Goal: Task Accomplishment & Management: Complete application form

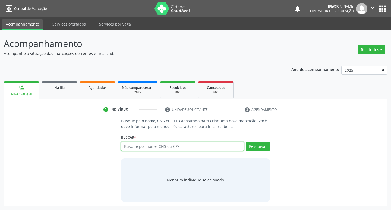
click at [126, 145] on input "text" at bounding box center [182, 145] width 123 height 9
click at [134, 149] on input "text" at bounding box center [182, 145] width 123 height 9
click at [133, 145] on input "text" at bounding box center [182, 145] width 123 height 9
type input "708504341451672"
click at [262, 149] on button "Pesquisar" at bounding box center [258, 145] width 24 height 9
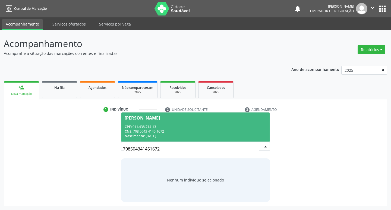
click at [161, 114] on span "Vera Lúcia Gomes Souza CPF: 011.438.714-13 CNS: 708 5043 4145 1672 Nascimento: …" at bounding box center [195, 126] width 149 height 29
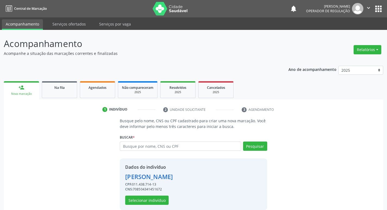
click at [145, 176] on div "Vera Lúcia Gomes Souza" at bounding box center [149, 176] width 48 height 9
click at [145, 180] on div "Vera Lúcia Gomes Souza" at bounding box center [149, 176] width 48 height 9
click at [153, 199] on button "Selecionar indivíduo" at bounding box center [146, 200] width 43 height 9
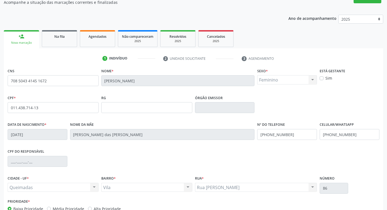
scroll to position [84, 0]
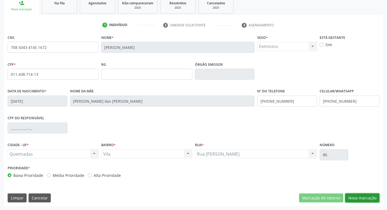
click at [360, 199] on button "Nova marcação" at bounding box center [362, 197] width 34 height 9
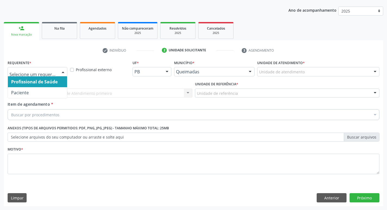
click at [65, 70] on div at bounding box center [63, 71] width 8 height 9
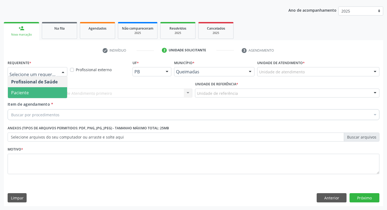
click at [56, 90] on span "Paciente" at bounding box center [37, 92] width 59 height 11
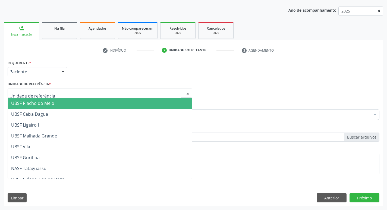
scroll to position [136, 0]
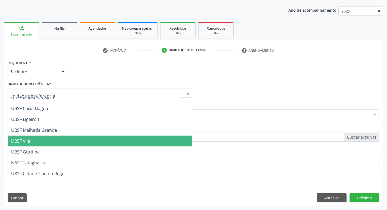
click at [70, 139] on span "UBSF Vila" at bounding box center [100, 141] width 184 height 11
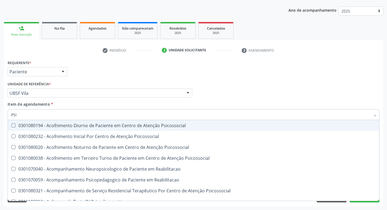
type input "PSIQ"
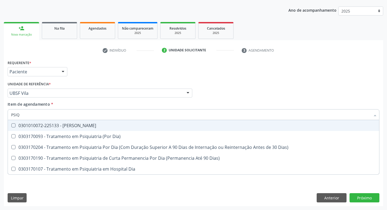
click at [12, 126] on Psiquiatra at bounding box center [13, 125] width 4 height 4
click at [11, 126] on Psiquiatra "checkbox" at bounding box center [10, 126] width 4 height 4
checkbox Psiquiatra "true"
click at [223, 90] on div "Profissional Solicitante Por favor, selecione a Unidade de Atendimento primeiro…" at bounding box center [193, 90] width 375 height 21
checkbox Dia\) "true"
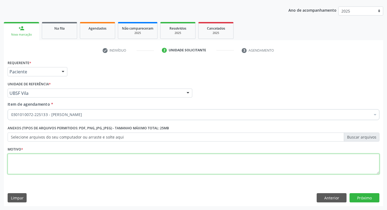
click at [20, 163] on textarea at bounding box center [194, 164] width 372 height 21
type textarea "RETORNO MATEUS"
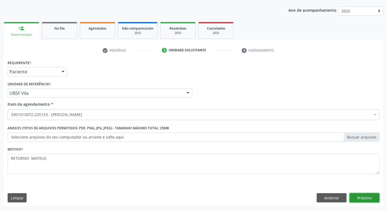
click at [363, 199] on button "Próximo" at bounding box center [365, 197] width 30 height 9
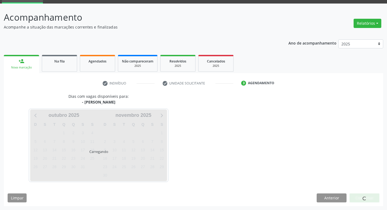
scroll to position [26, 0]
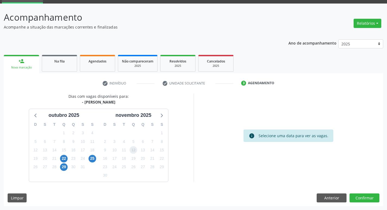
click at [132, 149] on span "12" at bounding box center [134, 150] width 8 height 8
click at [361, 196] on button "Confirmar" at bounding box center [365, 197] width 30 height 9
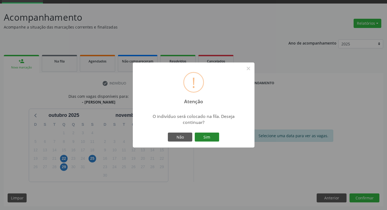
click at [201, 139] on button "Sim" at bounding box center [207, 137] width 24 height 9
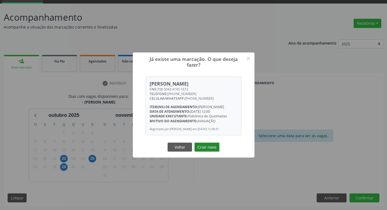
click at [212, 152] on button "Criar novo" at bounding box center [206, 147] width 25 height 9
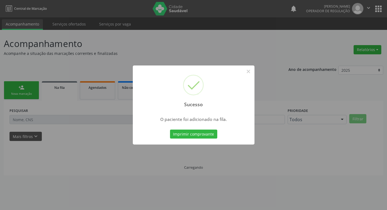
scroll to position [0, 0]
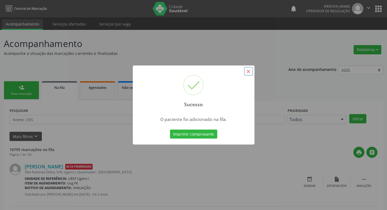
click at [251, 73] on button "×" at bounding box center [248, 71] width 9 height 9
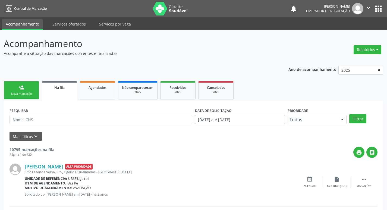
click at [29, 93] on div "Nova marcação" at bounding box center [21, 94] width 27 height 4
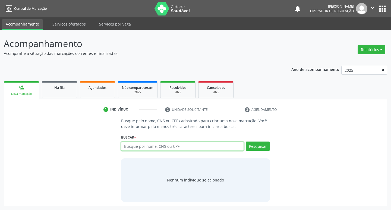
click at [133, 147] on input "text" at bounding box center [182, 145] width 123 height 9
type input "701805266654770"
click at [256, 146] on button "Pesquisar" at bounding box center [258, 145] width 24 height 9
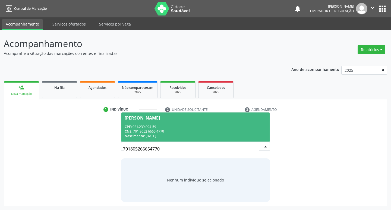
click at [145, 118] on div "Maria do Socorro Gomes Barbalho" at bounding box center [142, 118] width 35 height 4
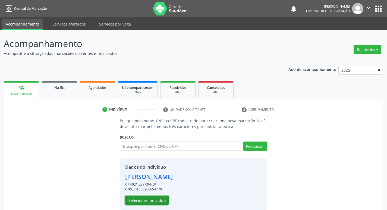
click at [149, 199] on button "Selecionar indivíduo" at bounding box center [146, 200] width 43 height 9
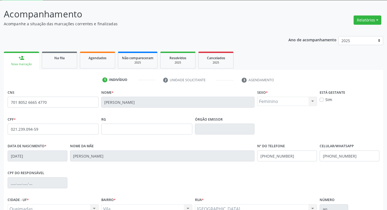
scroll to position [84, 0]
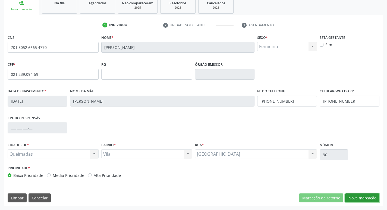
click at [362, 198] on button "Nova marcação" at bounding box center [362, 197] width 34 height 9
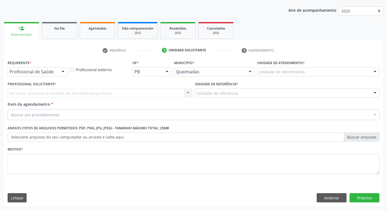
scroll to position [59, 0]
click at [65, 72] on div at bounding box center [63, 71] width 8 height 9
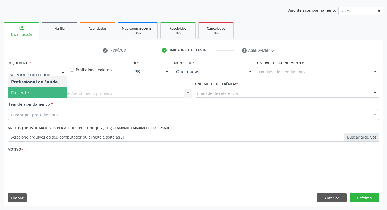
click at [48, 90] on span "Paciente" at bounding box center [37, 92] width 59 height 11
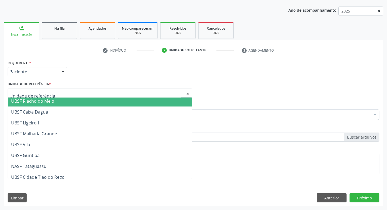
scroll to position [136, 0]
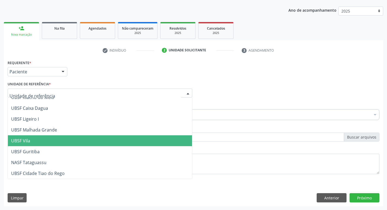
click at [57, 141] on span "UBSF Vila" at bounding box center [100, 140] width 184 height 11
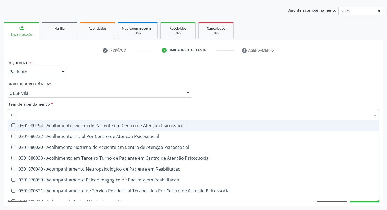
type input "PSIQ"
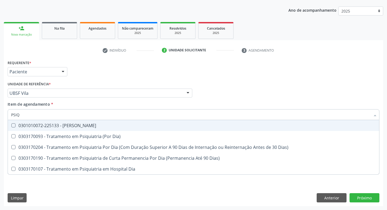
click at [14, 124] on Psiquiatra at bounding box center [13, 125] width 4 height 4
click at [11, 124] on Psiquiatra "checkbox" at bounding box center [10, 126] width 4 height 4
checkbox Psiquiatra "true"
click at [319, 96] on div "Profissional Solicitante Por favor, selecione a Unidade de Atendimento primeiro…" at bounding box center [193, 90] width 375 height 21
checkbox Dia\) "true"
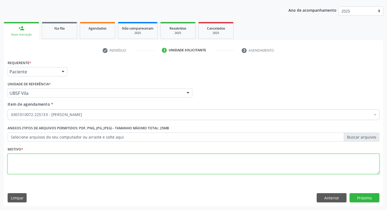
click at [23, 159] on textarea at bounding box center [194, 164] width 372 height 21
type textarea "CONSULTA"
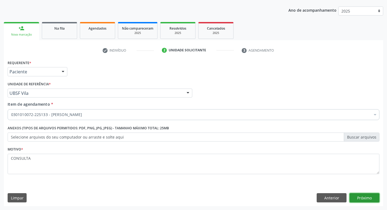
drag, startPoint x: 363, startPoint y: 200, endPoint x: 363, endPoint y: 197, distance: 3.3
click at [363, 197] on button "Próximo" at bounding box center [365, 197] width 30 height 9
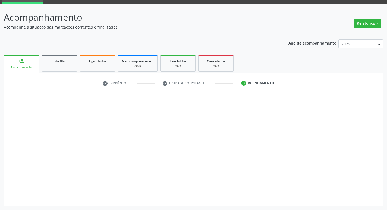
scroll to position [26, 0]
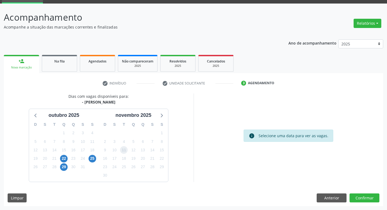
click at [121, 151] on span "11" at bounding box center [124, 150] width 8 height 8
click at [373, 200] on button "Confirmar" at bounding box center [365, 197] width 30 height 9
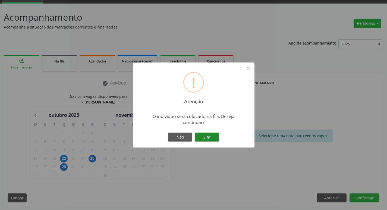
click at [215, 139] on button "Sim" at bounding box center [207, 137] width 24 height 9
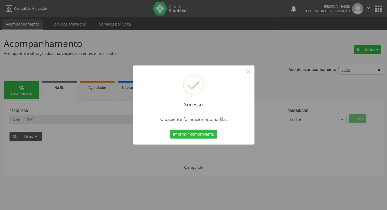
scroll to position [0, 0]
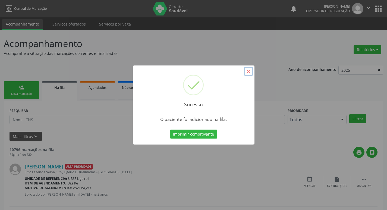
click at [249, 71] on button "×" at bounding box center [248, 71] width 9 height 9
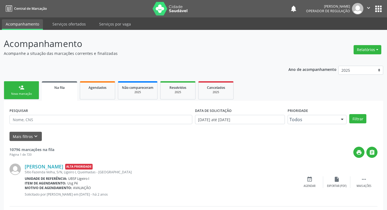
click at [23, 92] on div "Nova marcação" at bounding box center [21, 94] width 27 height 4
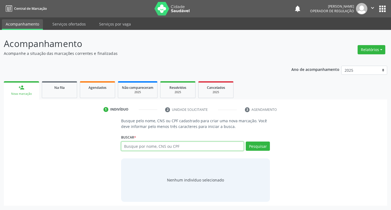
click at [130, 149] on input "text" at bounding box center [182, 145] width 123 height 9
drag, startPoint x: 130, startPoint y: 149, endPoint x: 317, endPoint y: 118, distance: 189.5
click at [317, 118] on div "Busque pelo nome, CNS ou CPF cadastrado para criar uma nova marcação. Você deve…" at bounding box center [196, 160] width 376 height 84
click at [126, 147] on input "text" at bounding box center [182, 145] width 123 height 9
click at [131, 146] on input "text" at bounding box center [182, 145] width 123 height 9
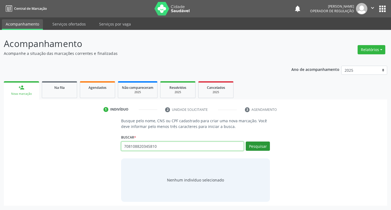
type input "708108820345810"
click at [257, 146] on button "Pesquisar" at bounding box center [258, 145] width 24 height 9
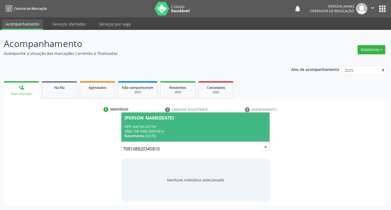
click at [153, 119] on div "Maria Lucia dos Santos Silva" at bounding box center [149, 118] width 49 height 4
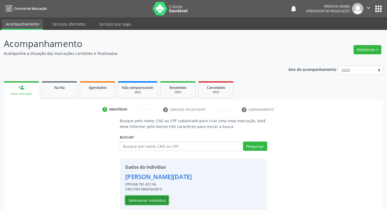
click at [160, 200] on button "Selecionar indivíduo" at bounding box center [146, 200] width 43 height 9
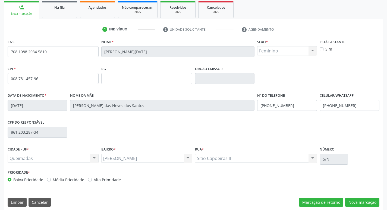
scroll to position [81, 0]
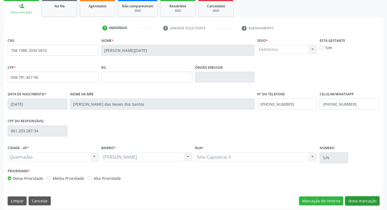
click at [353, 201] on button "Nova marcação" at bounding box center [362, 200] width 34 height 9
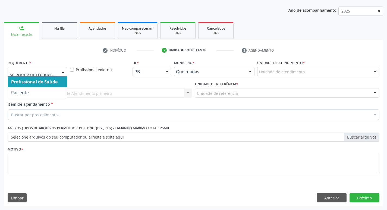
click at [62, 71] on div at bounding box center [63, 71] width 8 height 9
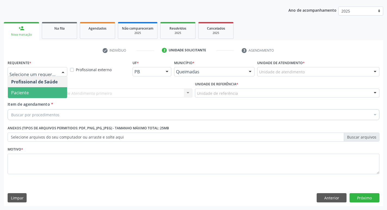
click at [54, 93] on span "Paciente" at bounding box center [37, 92] width 59 height 11
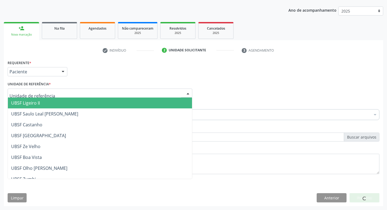
click at [54, 93] on div at bounding box center [100, 93] width 185 height 9
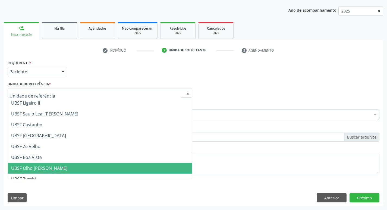
click at [61, 169] on span "UBSF Olho [PERSON_NAME]" at bounding box center [39, 168] width 56 height 6
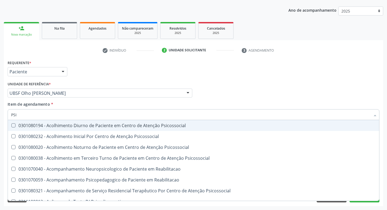
type input "PSIQ"
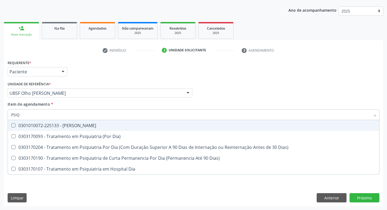
click at [14, 127] on Psiquiatra at bounding box center [13, 125] width 4 height 4
click at [11, 127] on Psiquiatra "checkbox" at bounding box center [10, 126] width 4 height 4
checkbox Psiquiatra "true"
click at [226, 102] on div "Item de agendamento * PSIQ Desfazer seleção 0301010072-225133 - Médico Psiquiat…" at bounding box center [194, 109] width 372 height 17
checkbox Dia\) "true"
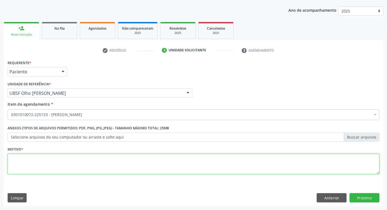
click at [22, 160] on textarea at bounding box center [194, 164] width 372 height 21
type textarea "RETORNO MATEUS"
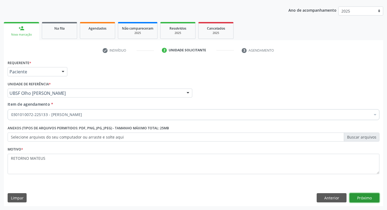
click at [364, 196] on button "Próximo" at bounding box center [365, 197] width 30 height 9
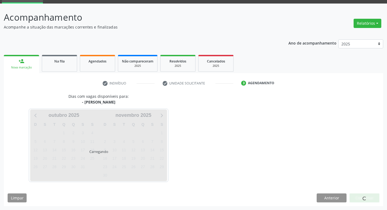
scroll to position [26, 0]
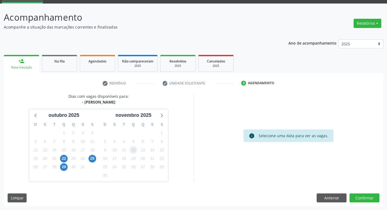
click at [131, 152] on span "12" at bounding box center [134, 150] width 8 height 8
click at [366, 198] on button "Confirmar" at bounding box center [365, 197] width 30 height 9
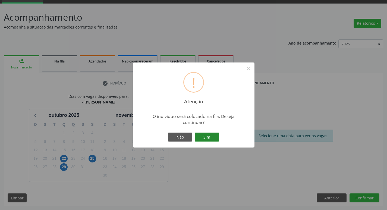
click at [210, 134] on button "Sim" at bounding box center [207, 137] width 24 height 9
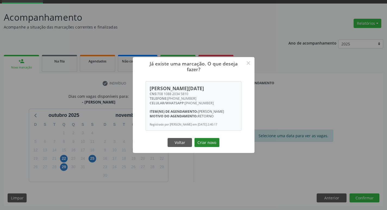
click at [202, 142] on button "Criar novo" at bounding box center [206, 142] width 25 height 9
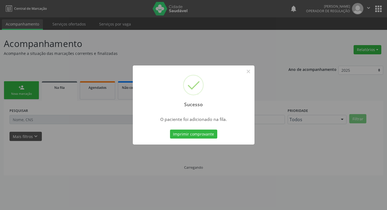
scroll to position [0, 0]
click at [249, 69] on button "×" at bounding box center [250, 71] width 9 height 9
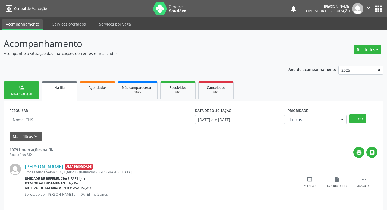
click at [19, 92] on div "Nova marcação" at bounding box center [21, 94] width 27 height 4
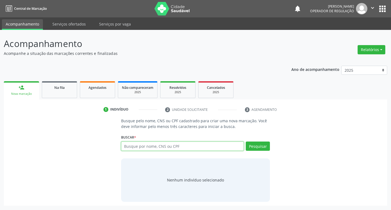
click at [146, 146] on input "text" at bounding box center [182, 145] width 123 height 9
type input "703001887750370"
click at [269, 147] on button "Pesquisar" at bounding box center [258, 145] width 24 height 9
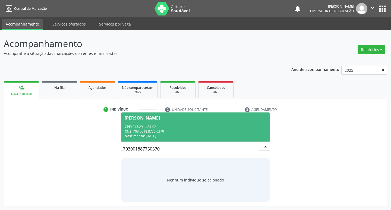
click at [160, 117] on div "Eunice dos Santos Silva" at bounding box center [142, 118] width 35 height 4
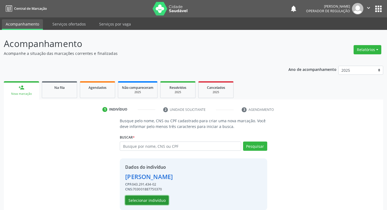
click at [159, 199] on button "Selecionar indivíduo" at bounding box center [146, 200] width 43 height 9
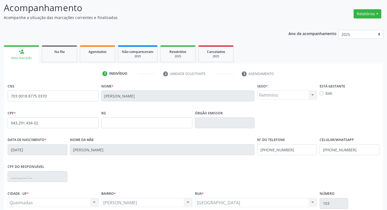
scroll to position [84, 0]
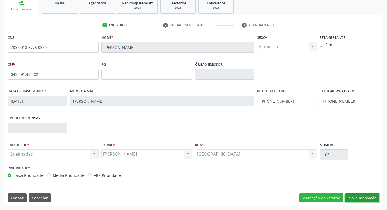
click at [347, 195] on button "Nova marcação" at bounding box center [362, 197] width 34 height 9
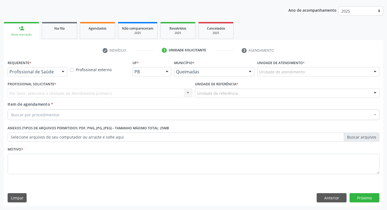
scroll to position [59, 0]
click at [358, 199] on button "Próximo" at bounding box center [365, 197] width 30 height 9
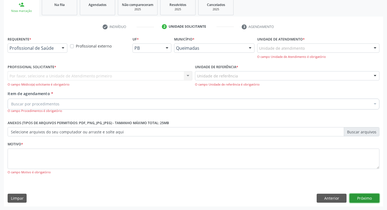
scroll to position [83, 0]
click at [329, 194] on button "Anterior" at bounding box center [332, 197] width 30 height 9
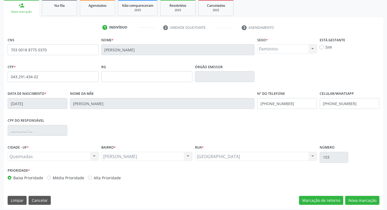
scroll to position [84, 0]
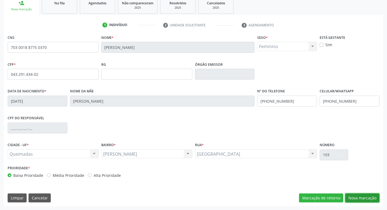
click at [364, 198] on button "Nova marcação" at bounding box center [362, 197] width 34 height 9
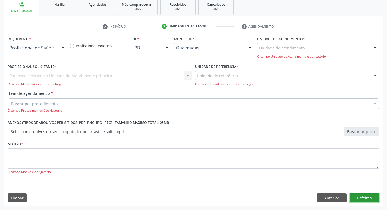
click at [364, 200] on button "Próximo" at bounding box center [365, 197] width 30 height 9
click at [365, 195] on button "Próximo" at bounding box center [365, 197] width 30 height 9
click at [339, 201] on button "Anterior" at bounding box center [332, 197] width 30 height 9
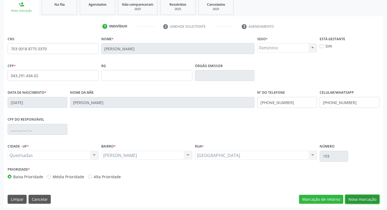
click at [355, 200] on button "Nova marcação" at bounding box center [362, 199] width 34 height 9
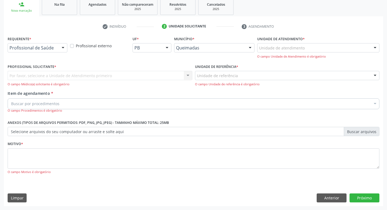
click at [62, 47] on div at bounding box center [63, 47] width 8 height 9
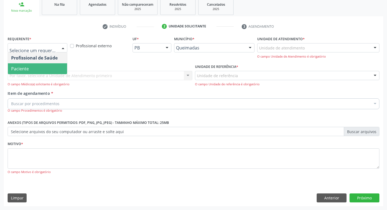
click at [40, 65] on span "Paciente" at bounding box center [37, 68] width 59 height 11
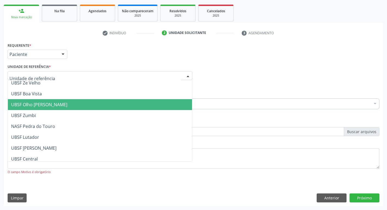
scroll to position [54, 0]
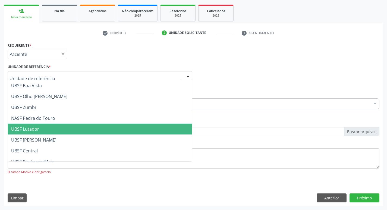
click at [35, 129] on span "UBSF Lutador" at bounding box center [25, 129] width 28 height 6
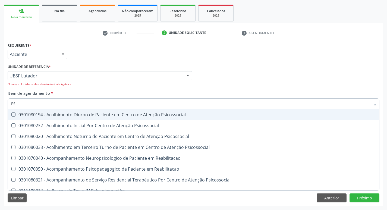
type input "PSIQ"
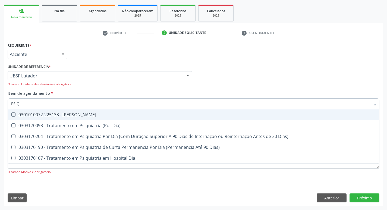
click at [13, 115] on Psiquiatra at bounding box center [13, 114] width 4 height 4
click at [11, 115] on Psiquiatra "checkbox" at bounding box center [10, 115] width 4 height 4
checkbox Psiquiatra "true"
click at [231, 92] on div "Item de agendamento * PSIQ Desfazer seleção 0301010072-225133 - Médico Psiquiat…" at bounding box center [194, 101] width 372 height 23
checkbox Dia\) "true"
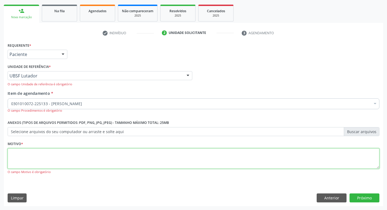
click at [26, 155] on textarea at bounding box center [194, 158] width 372 height 21
type textarea "PRIMEIRA CONSULTA"
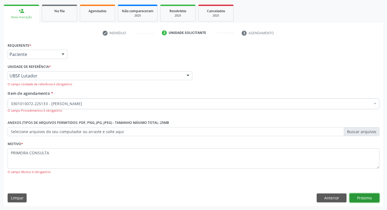
click at [370, 199] on button "Próximo" at bounding box center [365, 197] width 30 height 9
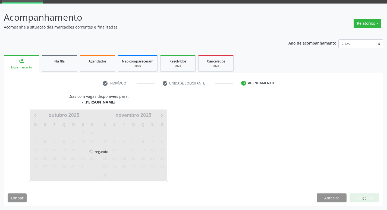
scroll to position [26, 0]
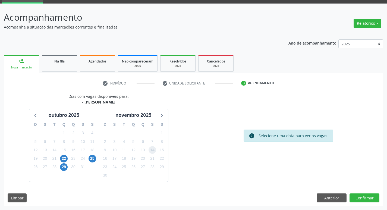
click at [155, 152] on span "14" at bounding box center [153, 150] width 8 height 8
click at [367, 195] on button "Confirmar" at bounding box center [365, 197] width 30 height 9
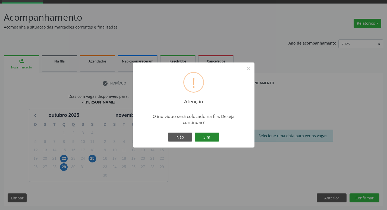
click at [209, 140] on button "Sim" at bounding box center [207, 137] width 24 height 9
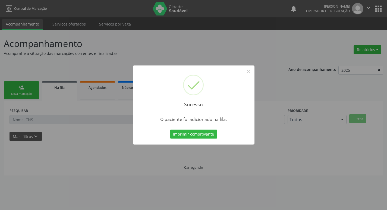
scroll to position [0, 0]
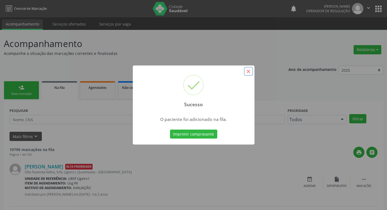
click at [245, 69] on button "×" at bounding box center [248, 71] width 9 height 9
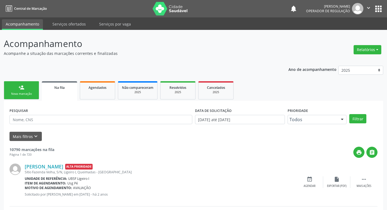
click at [26, 96] on div "Nova marcação" at bounding box center [21, 94] width 27 height 4
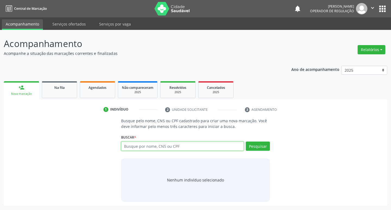
click at [135, 147] on input "text" at bounding box center [182, 145] width 123 height 9
click at [139, 144] on input "text" at bounding box center [182, 145] width 123 height 9
click at [151, 146] on input "text" at bounding box center [182, 145] width 123 height 9
type input "7"
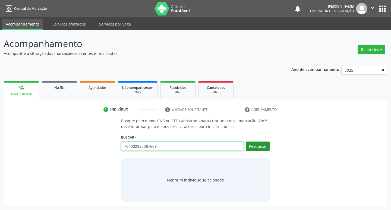
type input "704002357387669"
click at [257, 145] on button "Pesquisar" at bounding box center [258, 145] width 24 height 9
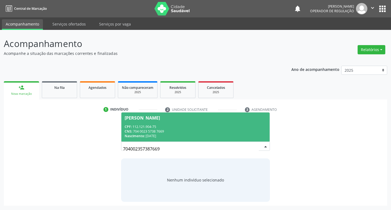
click at [127, 116] on div "Gabriel Leandro Barros" at bounding box center [142, 118] width 35 height 4
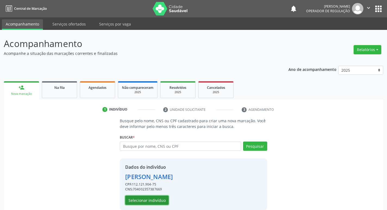
click at [156, 200] on button "Selecionar indivíduo" at bounding box center [146, 200] width 43 height 9
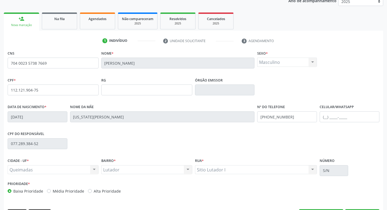
scroll to position [84, 0]
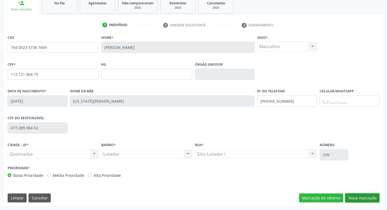
click at [368, 195] on button "Nova marcação" at bounding box center [362, 197] width 34 height 9
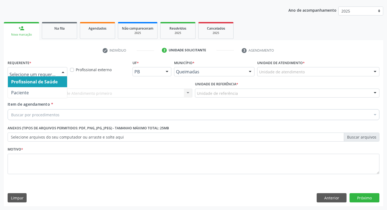
click at [63, 70] on div at bounding box center [63, 71] width 8 height 9
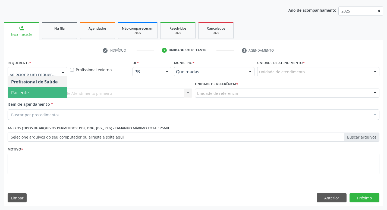
click at [46, 92] on span "Paciente" at bounding box center [37, 92] width 59 height 11
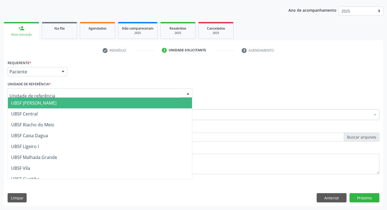
scroll to position [81, 0]
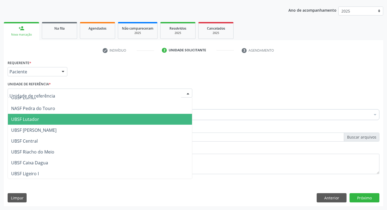
click at [38, 116] on span "UBSF Lutador" at bounding box center [100, 119] width 184 height 11
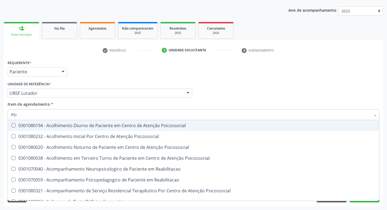
type input "PSIQ"
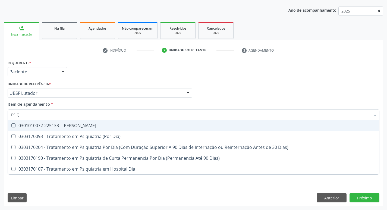
click at [11, 125] on div at bounding box center [10, 125] width 4 height 4
checkbox Psiquiatra "true"
click at [206, 105] on div "Item de agendamento * PSIQ Desfazer seleção 0301010072-225133 - Médico Psiquiat…" at bounding box center [194, 109] width 372 height 17
checkbox Dia\) "true"
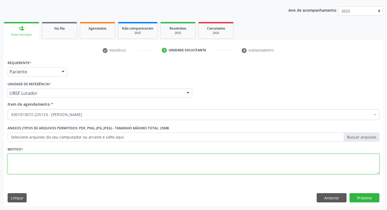
click at [39, 162] on textarea at bounding box center [194, 164] width 372 height 21
type textarea "RETORNO LOURDES"
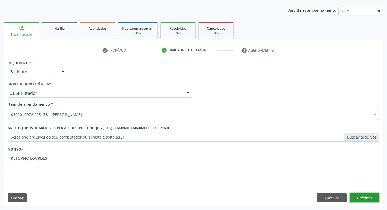
click at [366, 195] on button "Próximo" at bounding box center [365, 197] width 30 height 9
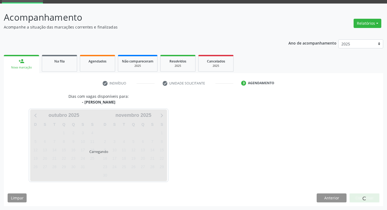
scroll to position [26, 0]
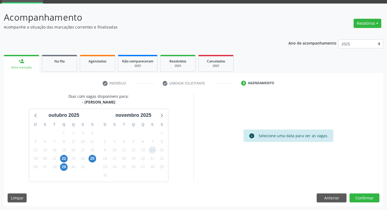
click at [154, 150] on span "14" at bounding box center [153, 150] width 8 height 8
click at [361, 195] on button "Confirmar" at bounding box center [365, 197] width 30 height 9
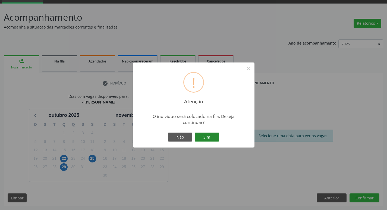
click at [205, 133] on button "Sim" at bounding box center [207, 137] width 24 height 9
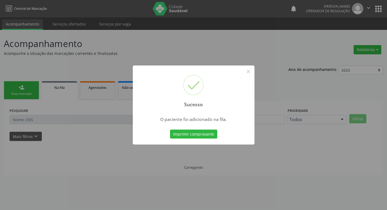
scroll to position [0, 0]
click at [250, 71] on button "×" at bounding box center [250, 71] width 9 height 9
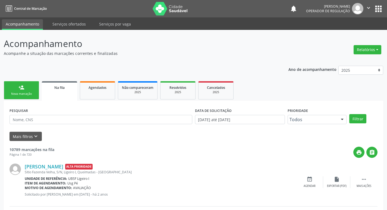
click at [22, 92] on div "Nova marcação" at bounding box center [21, 94] width 27 height 4
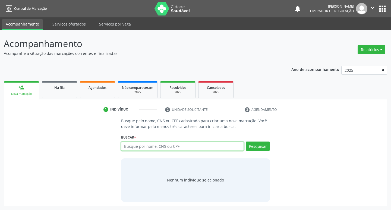
click at [142, 146] on input "text" at bounding box center [182, 145] width 123 height 9
click at [144, 147] on input "text" at bounding box center [182, 145] width 123 height 9
type input "703403388012100"
click at [263, 145] on button "Pesquisar" at bounding box center [258, 145] width 24 height 9
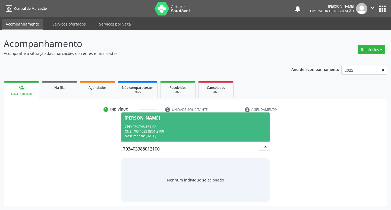
click at [160, 116] on div "Divania Silva Damião Bernardo" at bounding box center [142, 118] width 35 height 4
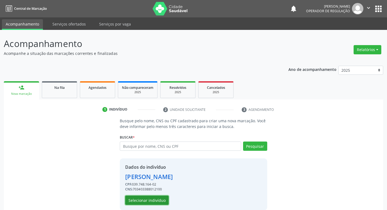
click at [160, 203] on button "Selecionar indivíduo" at bounding box center [146, 200] width 43 height 9
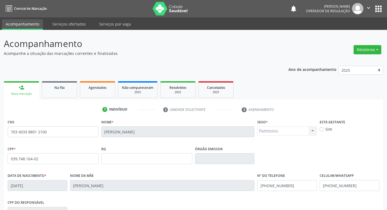
scroll to position [84, 0]
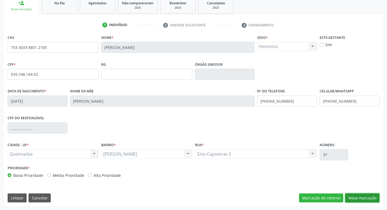
click at [363, 201] on button "Nova marcação" at bounding box center [362, 197] width 34 height 9
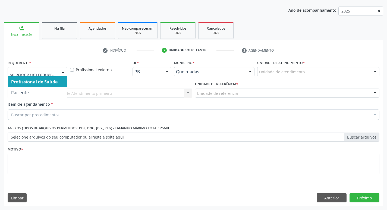
click at [65, 71] on div at bounding box center [63, 71] width 8 height 9
click at [43, 86] on span "Profissional de Saúde" at bounding box center [37, 81] width 59 height 11
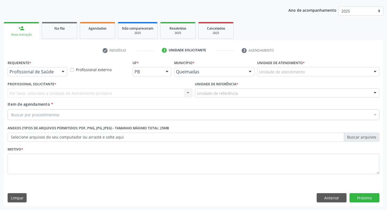
click at [63, 71] on div at bounding box center [63, 71] width 8 height 9
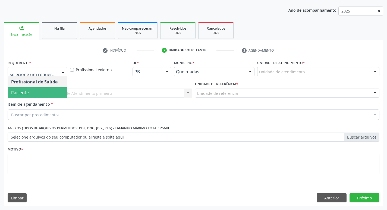
click at [41, 96] on span "Paciente" at bounding box center [37, 92] width 59 height 11
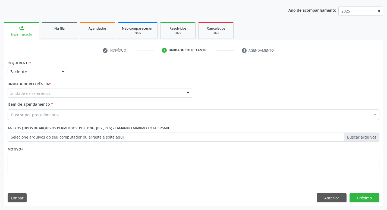
click at [41, 96] on div "Unidade de referência" at bounding box center [100, 93] width 185 height 9
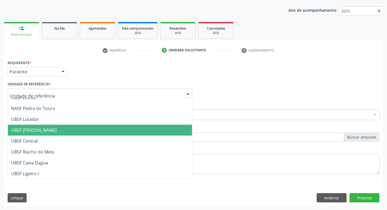
scroll to position [54, 0]
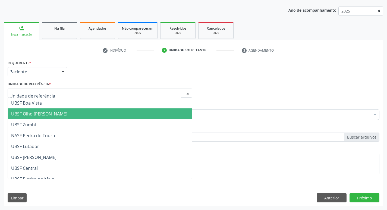
click at [49, 117] on span "UBSF Olho [PERSON_NAME]" at bounding box center [39, 114] width 56 height 6
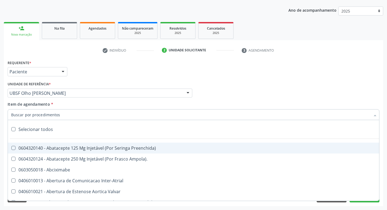
click at [52, 114] on input "Item de agendamento *" at bounding box center [190, 114] width 359 height 11
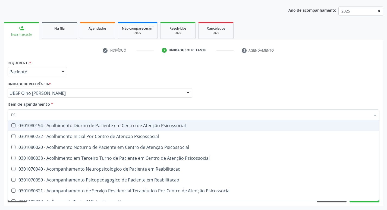
type input "PSIQ"
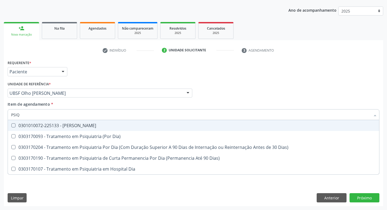
click at [14, 124] on Psiquiatra at bounding box center [13, 125] width 4 height 4
click at [11, 124] on Psiquiatra "checkbox" at bounding box center [10, 126] width 4 height 4
checkbox Psiquiatra "true"
click at [224, 105] on div "Item de agendamento * PSIQ Desfazer seleção 0301010072-225133 - Médico Psiquiat…" at bounding box center [194, 109] width 372 height 17
checkbox Dia\) "true"
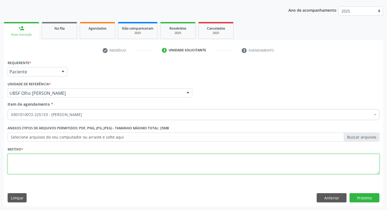
click at [16, 162] on textarea at bounding box center [194, 164] width 372 height 21
type textarea "RETORNO MATEUS"
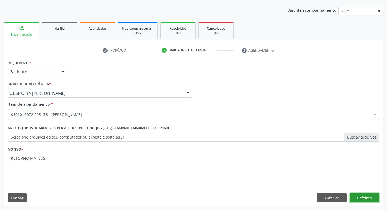
click at [371, 200] on button "Próximo" at bounding box center [365, 197] width 30 height 9
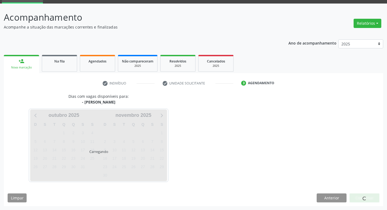
scroll to position [26, 0]
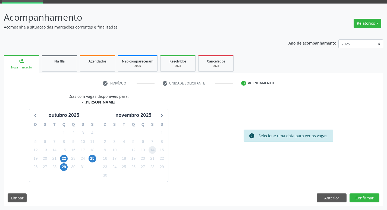
click at [151, 148] on span "14" at bounding box center [153, 150] width 8 height 8
click at [357, 197] on button "Confirmar" at bounding box center [365, 197] width 30 height 9
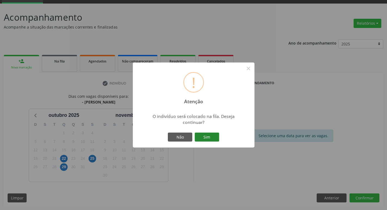
click at [209, 135] on button "Sim" at bounding box center [207, 137] width 24 height 9
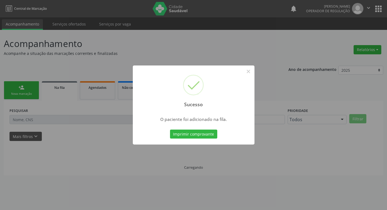
scroll to position [0, 0]
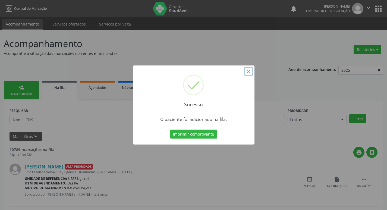
click at [251, 75] on button "×" at bounding box center [248, 71] width 9 height 9
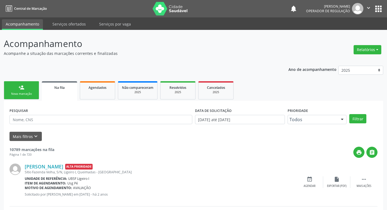
click at [22, 94] on div "Nova marcação" at bounding box center [21, 94] width 27 height 4
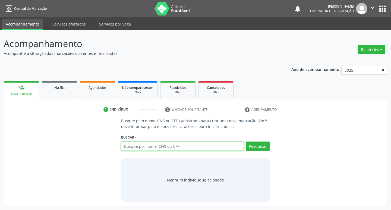
click at [145, 146] on input "text" at bounding box center [182, 145] width 123 height 9
click at [145, 143] on input "text" at bounding box center [182, 145] width 123 height 9
type input "BRUNA MOURA LIBARDI"
click at [258, 144] on button "Pesquisar" at bounding box center [258, 145] width 24 height 9
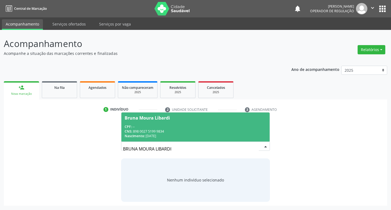
click at [156, 116] on div "Bruna Moura Libardi" at bounding box center [147, 118] width 45 height 4
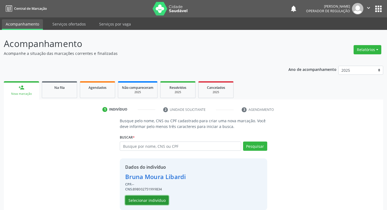
click at [156, 200] on button "Selecionar indivíduo" at bounding box center [146, 200] width 43 height 9
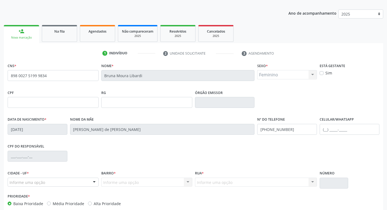
scroll to position [81, 0]
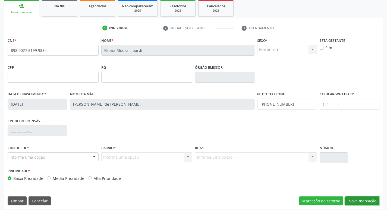
click at [356, 200] on button "Nova marcação" at bounding box center [362, 200] width 34 height 9
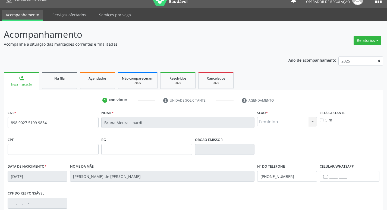
scroll to position [8, 0]
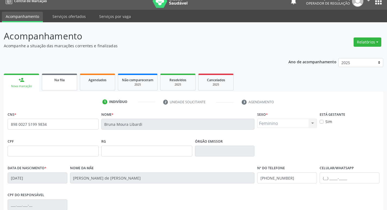
click at [58, 78] on span "Na fila" at bounding box center [59, 80] width 10 height 5
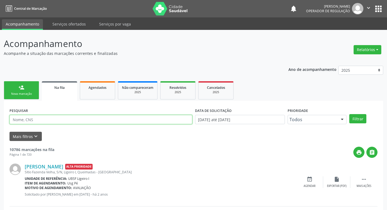
click at [32, 117] on input "text" at bounding box center [101, 119] width 183 height 9
type input "BRUNA MOURA LIBARDI"
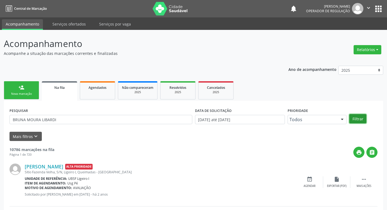
click at [358, 117] on button "Filtrar" at bounding box center [357, 118] width 17 height 9
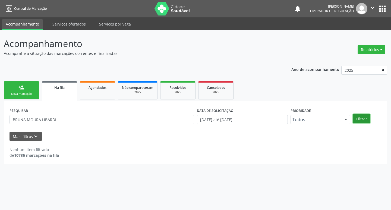
click at [362, 119] on button "Filtrar" at bounding box center [361, 118] width 17 height 9
click at [30, 91] on link "person_add Nova marcação" at bounding box center [21, 90] width 35 height 18
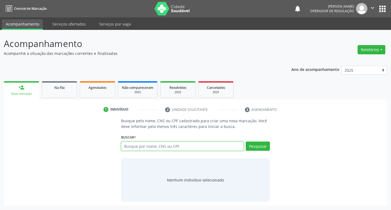
click at [139, 146] on input "text" at bounding box center [182, 145] width 123 height 9
type input "709701076061690"
click at [264, 147] on button "Pesquisar" at bounding box center [258, 145] width 24 height 9
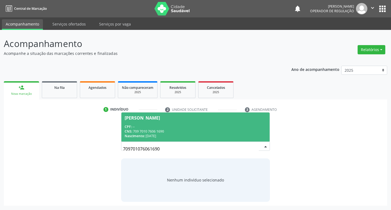
click at [145, 115] on span "Alana de Souza Silva CPF: -- CNS: 709 7010 7606 1690 Nascimento: 02/05/1999" at bounding box center [195, 126] width 149 height 29
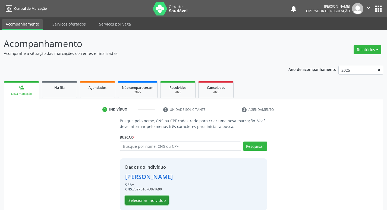
click at [137, 203] on button "Selecionar indivíduo" at bounding box center [146, 200] width 43 height 9
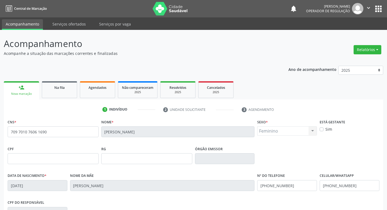
scroll to position [84, 0]
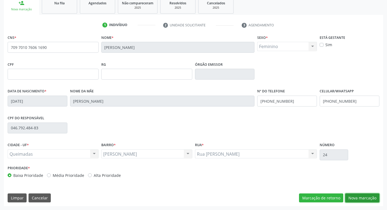
click at [360, 199] on button "Nova marcação" at bounding box center [362, 197] width 34 height 9
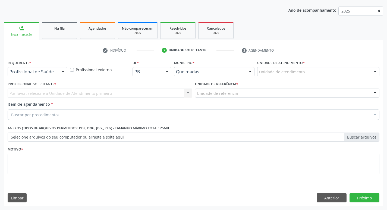
scroll to position [59, 0]
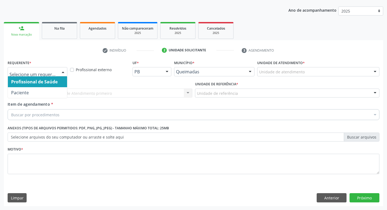
click at [63, 73] on div at bounding box center [63, 71] width 8 height 9
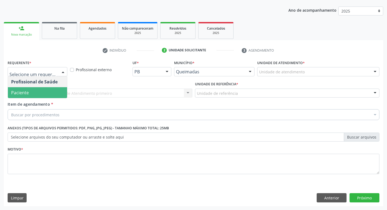
click at [55, 90] on span "Paciente" at bounding box center [37, 92] width 59 height 11
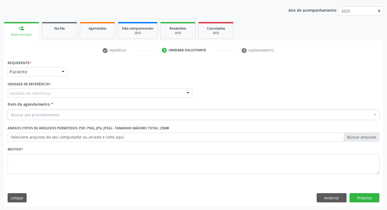
click at [64, 80] on div "Unidade de referência * Unidade de referência UBSF Ligeiro II UBSF Saulo Leal E…" at bounding box center [100, 88] width 185 height 17
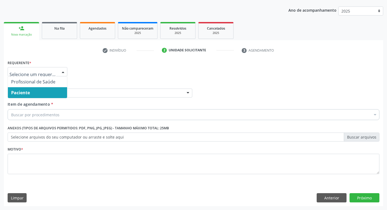
click at [62, 72] on div at bounding box center [63, 71] width 8 height 9
click at [57, 89] on span "Paciente" at bounding box center [37, 92] width 59 height 11
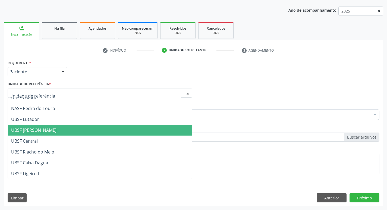
scroll to position [109, 0]
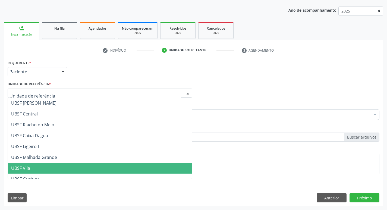
click at [39, 169] on span "UBSF Vila" at bounding box center [100, 168] width 184 height 11
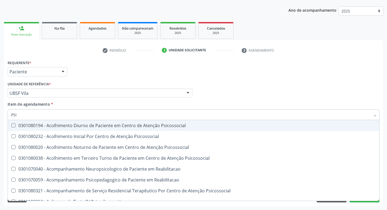
type input "PSIQ"
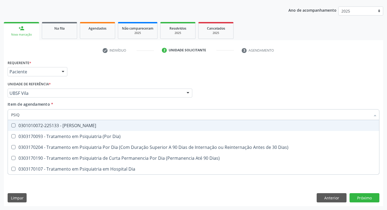
click at [11, 125] on div at bounding box center [10, 125] width 4 height 4
checkbox Psiquiatra "true"
click at [272, 92] on div "Profissional Solicitante Por favor, selecione a Unidade de Atendimento primeiro…" at bounding box center [193, 90] width 375 height 21
checkbox Dia\) "true"
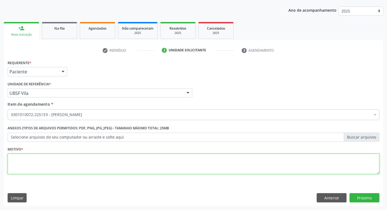
click at [17, 164] on textarea at bounding box center [194, 164] width 372 height 21
type textarea "PRIMEIRA CONSULTA"
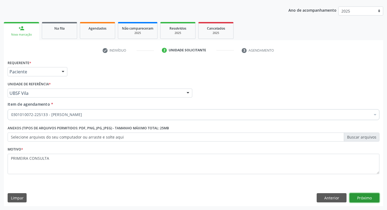
click at [362, 196] on button "Próximo" at bounding box center [365, 197] width 30 height 9
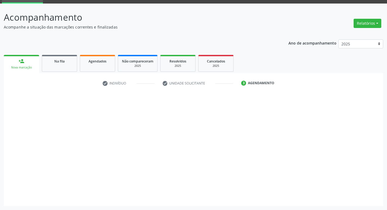
scroll to position [26, 0]
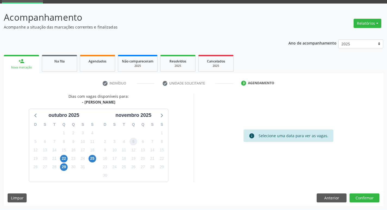
click at [132, 143] on span "5" at bounding box center [134, 142] width 8 height 8
click at [360, 199] on button "Confirmar" at bounding box center [365, 197] width 30 height 9
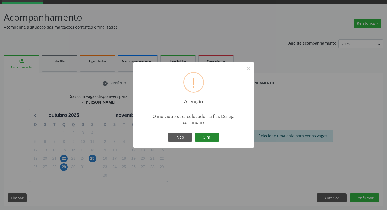
drag, startPoint x: 203, startPoint y: 136, endPoint x: 220, endPoint y: 124, distance: 20.6
click at [207, 135] on button "Sim" at bounding box center [207, 137] width 24 height 9
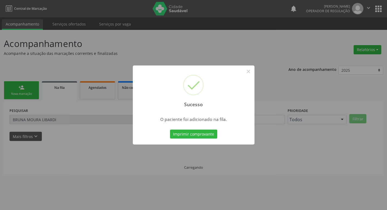
scroll to position [0, 0]
click at [249, 74] on button "×" at bounding box center [250, 71] width 9 height 9
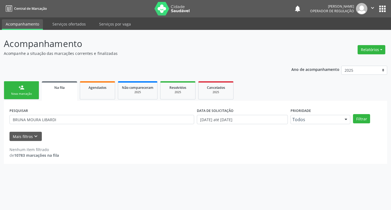
click at [29, 93] on div "Nova marcação" at bounding box center [21, 94] width 27 height 4
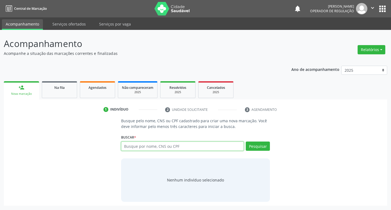
click at [140, 145] on input "text" at bounding box center [182, 145] width 123 height 9
type input "708205165975744"
click at [257, 145] on button "Pesquisar" at bounding box center [258, 145] width 24 height 9
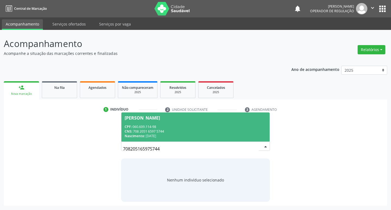
click at [146, 117] on div "[PERSON_NAME]" at bounding box center [142, 118] width 35 height 4
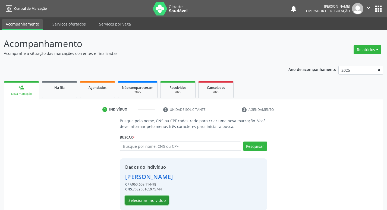
click at [145, 202] on button "Selecionar indivíduo" at bounding box center [146, 200] width 43 height 9
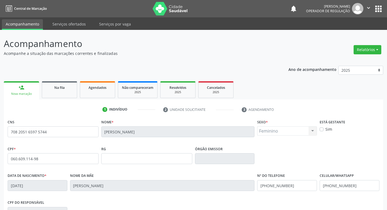
scroll to position [81, 0]
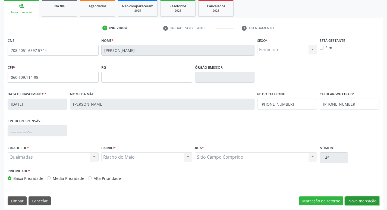
click at [355, 200] on button "Nova marcação" at bounding box center [362, 200] width 34 height 9
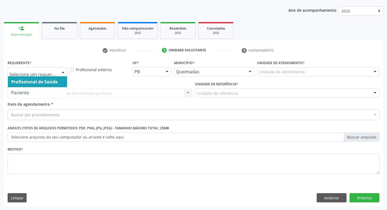
click at [62, 69] on div at bounding box center [63, 71] width 8 height 9
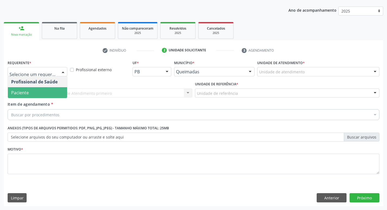
click at [40, 93] on span "Paciente" at bounding box center [37, 92] width 59 height 11
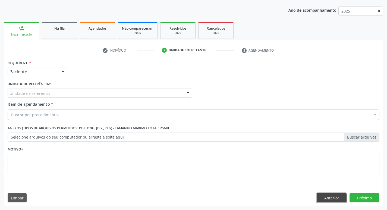
click at [330, 195] on button "Anterior" at bounding box center [332, 197] width 30 height 9
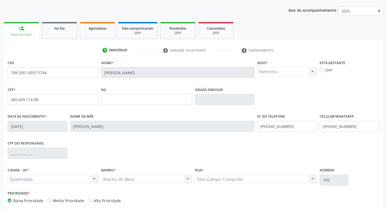
scroll to position [84, 0]
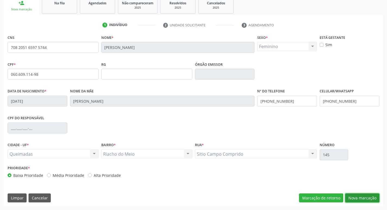
click at [358, 197] on button "Nova marcação" at bounding box center [362, 197] width 34 height 9
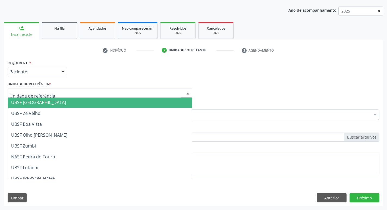
scroll to position [109, 0]
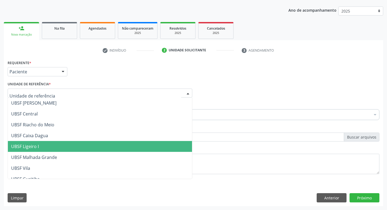
click at [44, 143] on span "UBSF Ligeiro I" at bounding box center [100, 146] width 184 height 11
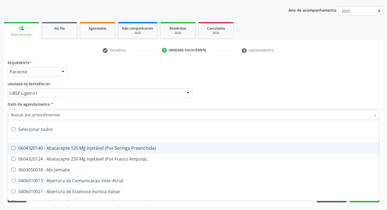
click at [20, 113] on input "Item de agendamento *" at bounding box center [190, 114] width 359 height 11
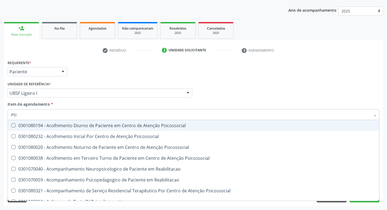
type input "PSIQ"
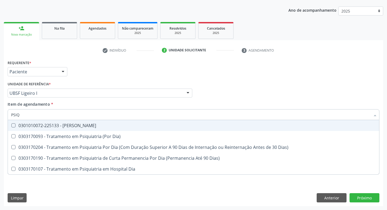
click at [13, 127] on Psiquiatra at bounding box center [13, 125] width 4 height 4
click at [11, 127] on Psiquiatra "checkbox" at bounding box center [10, 126] width 4 height 4
checkbox Psiquiatra "true"
click at [288, 104] on div "Item de agendamento * PSIQ Desfazer seleção 0301010072-225133 - Médico Psiquiat…" at bounding box center [194, 109] width 372 height 17
checkbox Dia\) "true"
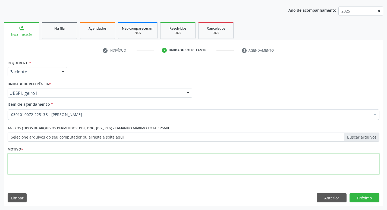
click at [17, 163] on textarea at bounding box center [194, 164] width 372 height 21
type textarea "P"
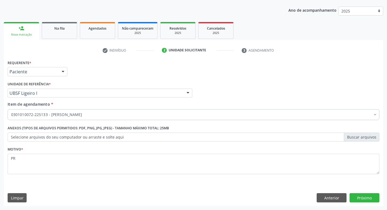
scroll to position [59, 0]
type textarea "PRIMEIRA CONSULTA"
click at [369, 199] on button "Próximo" at bounding box center [365, 197] width 30 height 9
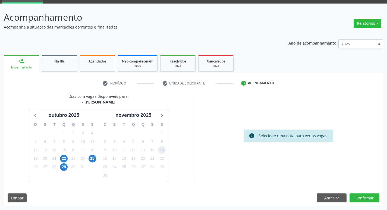
click at [161, 149] on span "15" at bounding box center [162, 150] width 8 height 8
click at [365, 200] on button "Confirmar" at bounding box center [365, 197] width 30 height 9
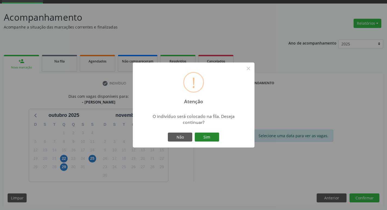
click at [213, 137] on button "Sim" at bounding box center [207, 137] width 24 height 9
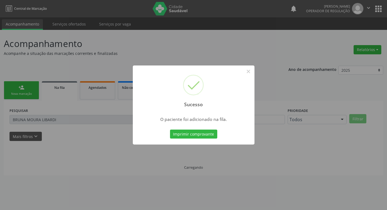
scroll to position [0, 0]
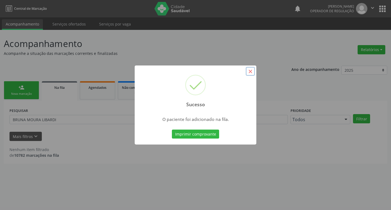
click at [249, 71] on button "×" at bounding box center [250, 71] width 9 height 9
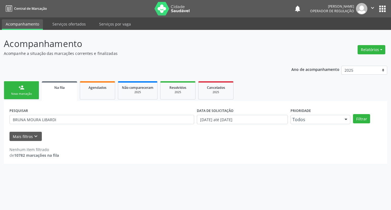
click at [24, 88] on div "person_add" at bounding box center [21, 87] width 6 height 6
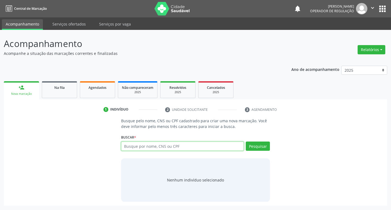
click at [154, 149] on input "text" at bounding box center [182, 145] width 123 height 9
click at [126, 148] on input "text" at bounding box center [182, 145] width 123 height 9
click at [130, 146] on input "text" at bounding box center [182, 145] width 123 height 9
type input "704009338924464"
click at [264, 144] on button "Pesquisar" at bounding box center [258, 145] width 24 height 9
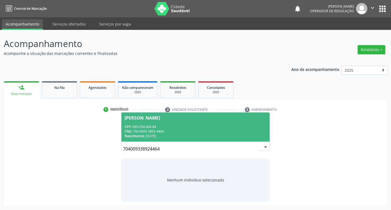
click at [158, 119] on div "[PERSON_NAME]" at bounding box center [142, 118] width 35 height 4
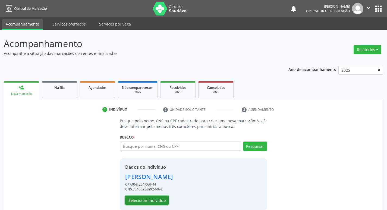
click at [148, 200] on button "Selecionar indivíduo" at bounding box center [146, 200] width 43 height 9
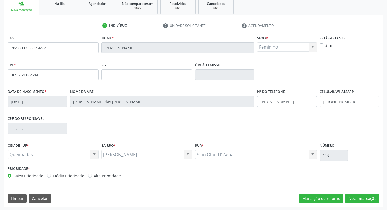
scroll to position [84, 0]
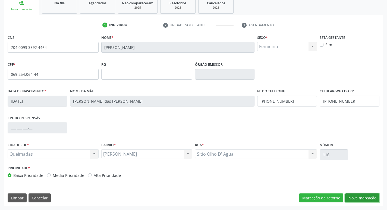
click at [358, 197] on button "Nova marcação" at bounding box center [362, 197] width 34 height 9
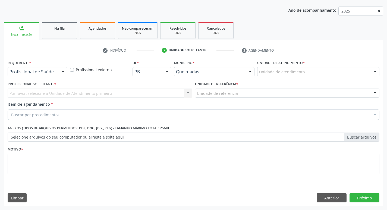
click at [63, 71] on div at bounding box center [63, 71] width 8 height 9
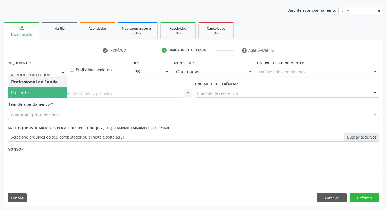
click at [59, 90] on span "Paciente" at bounding box center [37, 92] width 59 height 11
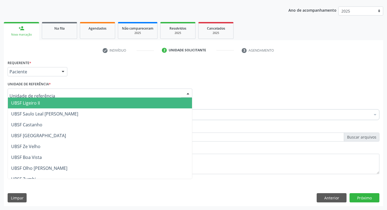
click at [60, 92] on div at bounding box center [100, 93] width 185 height 9
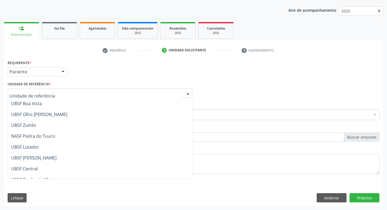
scroll to position [54, 0]
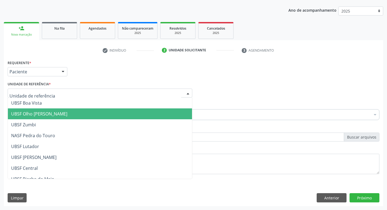
click at [57, 112] on span "UBSF Olho [PERSON_NAME]" at bounding box center [39, 114] width 56 height 6
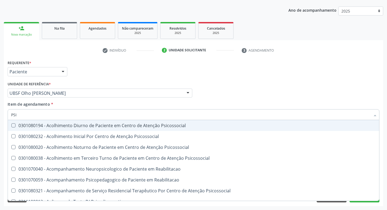
type input "PSIQ"
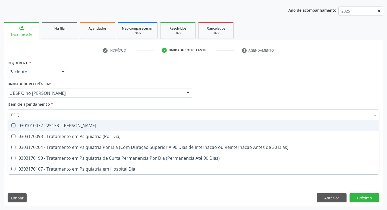
click at [14, 125] on Psiquiatra at bounding box center [13, 125] width 4 height 4
click at [11, 125] on Psiquiatra "checkbox" at bounding box center [10, 126] width 4 height 4
checkbox Psiquiatra "true"
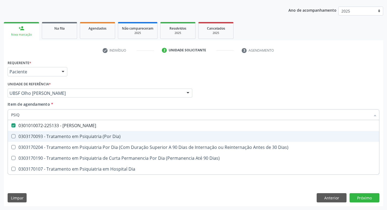
click at [330, 105] on div "Item de agendamento * PSIQ Desfazer seleção 0301010072-225133 - Médico Psiquiat…" at bounding box center [194, 109] width 372 height 17
checkbox Dia\) "true"
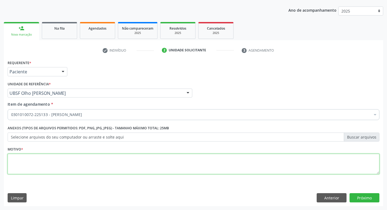
click at [19, 163] on textarea at bounding box center [194, 164] width 372 height 21
click at [20, 163] on textarea at bounding box center [194, 164] width 372 height 21
type textarea "RETORNO [PERSON_NAME]"
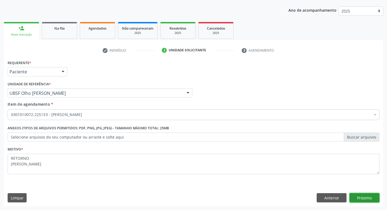
click at [365, 199] on button "Próximo" at bounding box center [365, 197] width 30 height 9
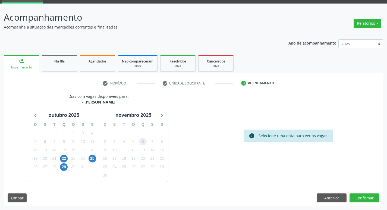
click at [142, 143] on span "6" at bounding box center [143, 142] width 8 height 8
click at [364, 197] on button "Confirmar" at bounding box center [365, 197] width 30 height 9
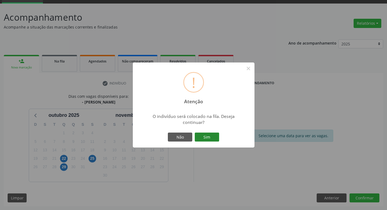
click at [213, 136] on button "Sim" at bounding box center [207, 137] width 24 height 9
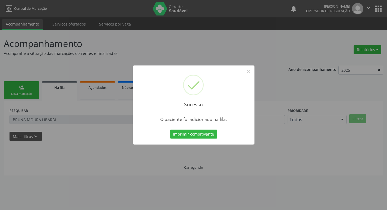
scroll to position [0, 0]
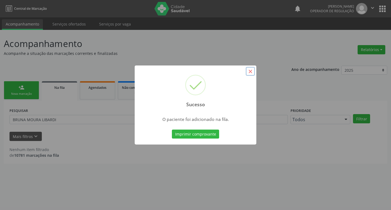
click at [249, 73] on button "×" at bounding box center [250, 71] width 9 height 9
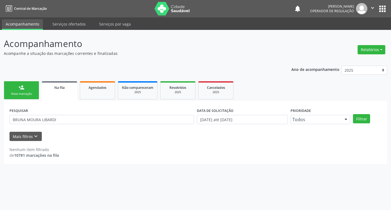
click at [24, 96] on link "person_add Nova marcação" at bounding box center [21, 90] width 35 height 18
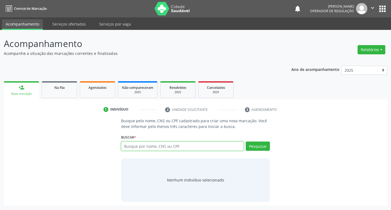
click at [134, 148] on input "text" at bounding box center [182, 145] width 123 height 9
click at [144, 143] on input "text" at bounding box center [182, 145] width 123 height 9
click at [114, 155] on div "Busque pelo nome, CNS ou CPF cadastrado para criar uma nova marcação. Você deve…" at bounding box center [196, 160] width 376 height 84
click at [126, 148] on input "text" at bounding box center [182, 145] width 123 height 9
type input "708102513580434"
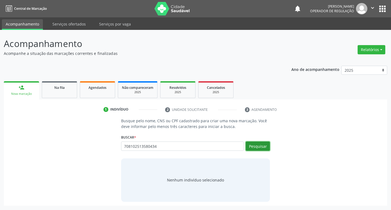
click at [255, 144] on button "Pesquisar" at bounding box center [258, 145] width 24 height 9
click at [262, 140] on div "Buscar * 708102513580434 Busque por nome, CNS ou CPF Nenhum resultado encontrad…" at bounding box center [195, 143] width 149 height 21
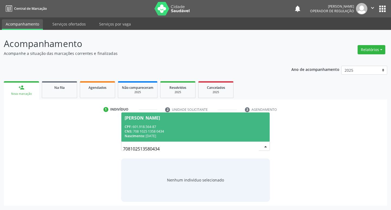
click at [140, 115] on span "[PERSON_NAME] CPF: 601.918.564-87 CNS: 708 1025 1358 0434 Nascimento: [DATE]" at bounding box center [195, 126] width 149 height 29
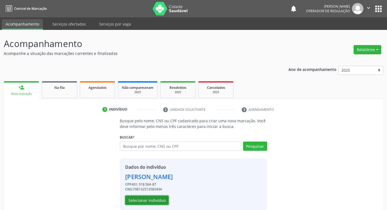
click at [149, 200] on button "Selecionar indivíduo" at bounding box center [146, 200] width 43 height 9
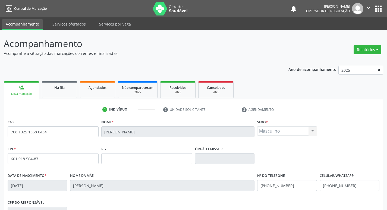
scroll to position [84, 0]
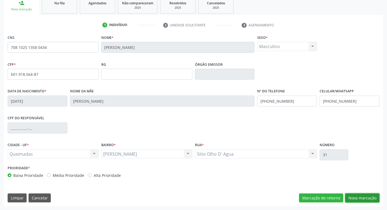
click at [358, 199] on button "Nova marcação" at bounding box center [362, 197] width 34 height 9
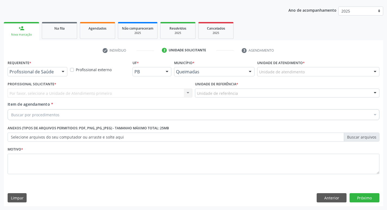
scroll to position [59, 0]
click at [60, 72] on div at bounding box center [63, 71] width 8 height 9
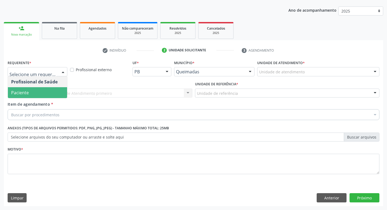
click at [51, 90] on span "Paciente" at bounding box center [37, 92] width 59 height 11
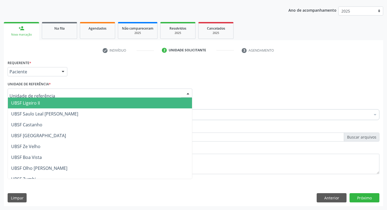
click at [51, 90] on div at bounding box center [100, 93] width 185 height 9
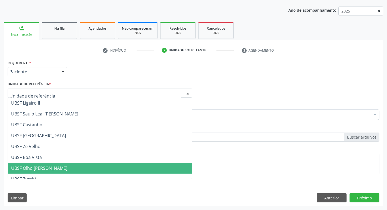
click at [33, 168] on span "UBSF Olho [PERSON_NAME]" at bounding box center [39, 168] width 56 height 6
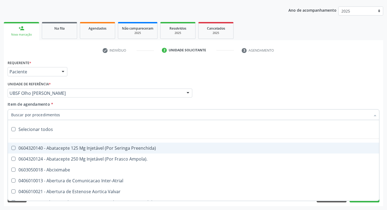
click at [37, 115] on input "Item de agendamento *" at bounding box center [190, 114] width 359 height 11
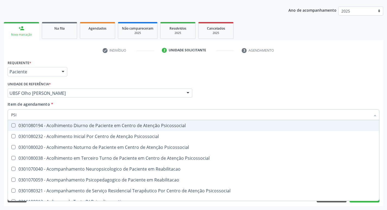
type input "PSIQ"
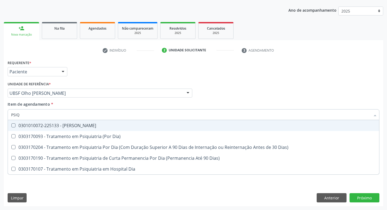
click at [13, 122] on span "0301010072-225133 - [PERSON_NAME]" at bounding box center [193, 125] width 371 height 11
checkbox Psiquiatra "true"
click at [264, 98] on div "Profissional Solicitante Por favor, selecione a Unidade de Atendimento primeiro…" at bounding box center [193, 90] width 375 height 21
checkbox Dia\) "true"
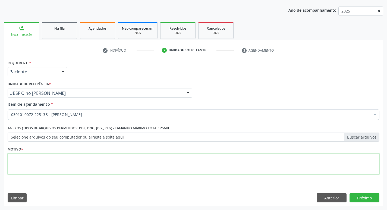
click at [22, 158] on textarea at bounding box center [194, 164] width 372 height 21
type textarea "RETORNO [PERSON_NAME]"
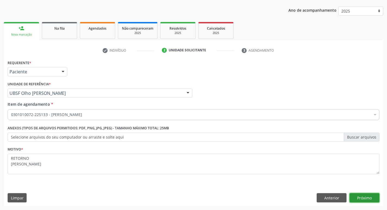
click at [364, 200] on button "Próximo" at bounding box center [365, 197] width 30 height 9
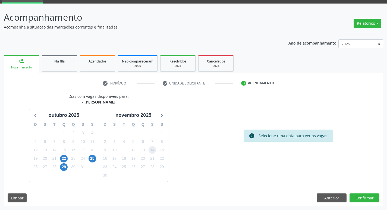
click at [152, 148] on span "14" at bounding box center [153, 150] width 8 height 8
click at [366, 197] on button "Confirmar" at bounding box center [365, 197] width 30 height 9
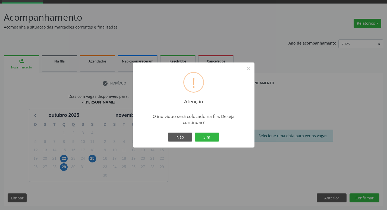
click at [209, 130] on div "! Atenção × O indivíduo será colocado na fila. Deseja continuar? Não Sim" at bounding box center [194, 104] width 122 height 85
click at [252, 70] on button "×" at bounding box center [248, 68] width 9 height 9
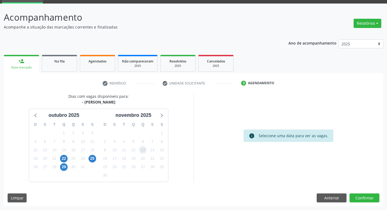
click at [146, 149] on span "13" at bounding box center [143, 150] width 8 height 8
click at [370, 200] on button "Confirmar" at bounding box center [365, 197] width 30 height 9
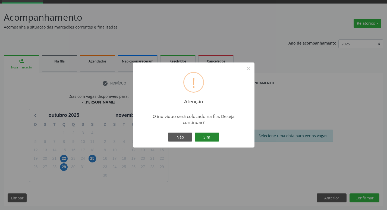
click at [204, 136] on button "Sim" at bounding box center [207, 137] width 24 height 9
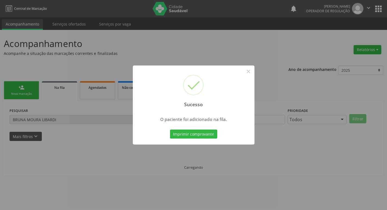
scroll to position [0, 0]
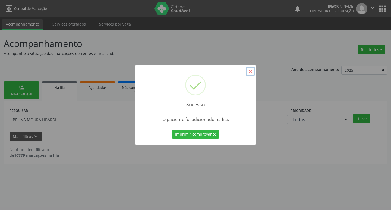
click at [248, 71] on button "×" at bounding box center [250, 71] width 9 height 9
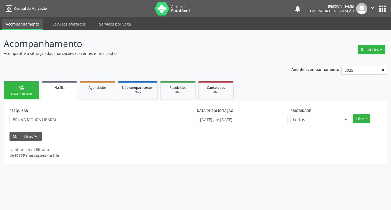
click at [15, 87] on link "person_add Nova marcação" at bounding box center [21, 90] width 35 height 18
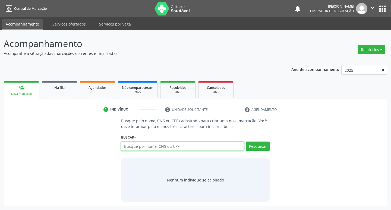
click at [152, 147] on input "text" at bounding box center [182, 145] width 123 height 9
click at [169, 144] on input "text" at bounding box center [182, 145] width 123 height 9
click at [127, 148] on input "text" at bounding box center [182, 145] width 123 height 9
type input "7068042580925"
click at [260, 147] on button "Pesquisar" at bounding box center [258, 145] width 24 height 9
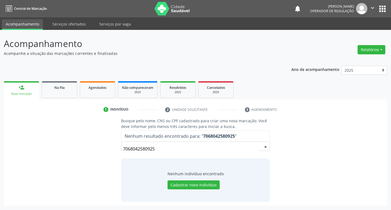
click at [162, 149] on input "7068042580925" at bounding box center [191, 148] width 136 height 11
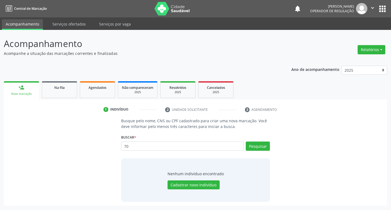
type input "7"
type input "7068042580925"
click at [255, 145] on button "Pesquisar" at bounding box center [258, 145] width 24 height 9
type input "706804258250925"
click at [263, 146] on button "Pesquisar" at bounding box center [258, 145] width 24 height 9
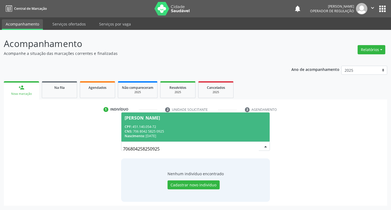
click at [149, 115] on span "[PERSON_NAME] CPF: 451.140.054-72 CNS: 706 8042 5825 0925 Nascimento: [DATE]" at bounding box center [195, 126] width 149 height 29
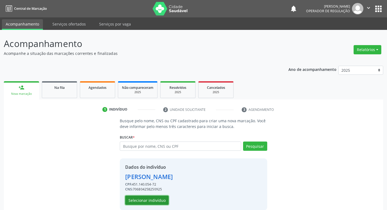
click at [150, 196] on button "Selecionar indivíduo" at bounding box center [146, 200] width 43 height 9
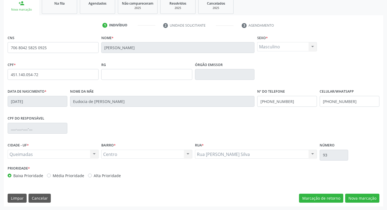
scroll to position [84, 0]
click at [354, 199] on button "Nova marcação" at bounding box center [362, 197] width 34 height 9
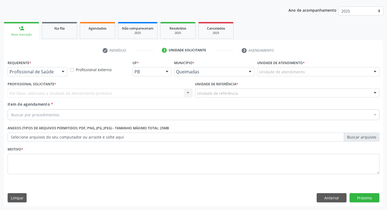
scroll to position [59, 0]
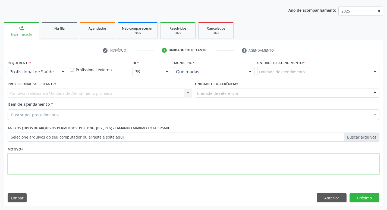
click at [21, 162] on textarea at bounding box center [194, 164] width 372 height 21
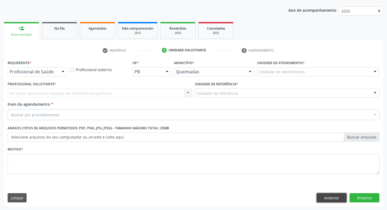
click at [331, 195] on button "Anterior" at bounding box center [332, 197] width 30 height 9
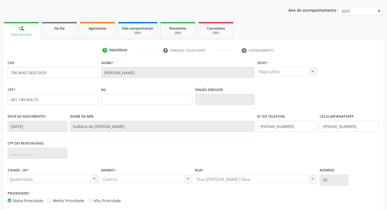
scroll to position [84, 0]
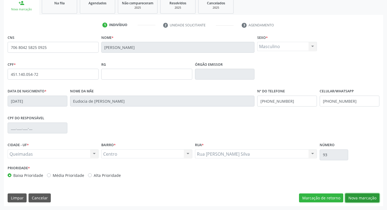
click at [362, 199] on button "Nova marcação" at bounding box center [362, 197] width 34 height 9
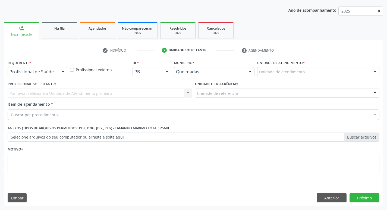
scroll to position [59, 0]
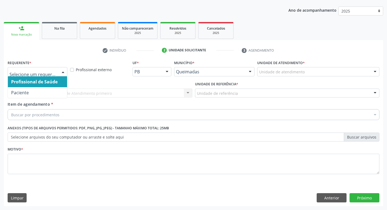
click at [61, 71] on div at bounding box center [63, 71] width 8 height 9
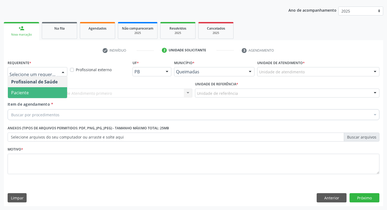
click at [56, 92] on span "Paciente" at bounding box center [37, 92] width 59 height 11
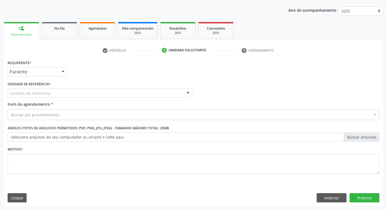
click at [56, 92] on div at bounding box center [100, 93] width 185 height 9
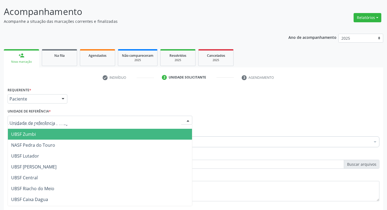
scroll to position [81, 0]
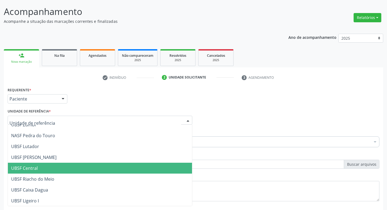
click at [51, 165] on span "UBSF Central" at bounding box center [100, 168] width 184 height 11
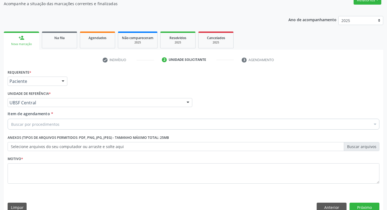
scroll to position [59, 0]
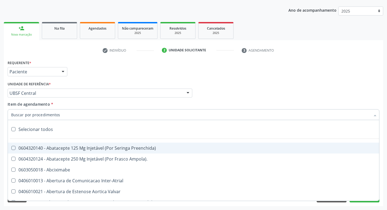
click at [40, 118] on div at bounding box center [194, 114] width 372 height 11
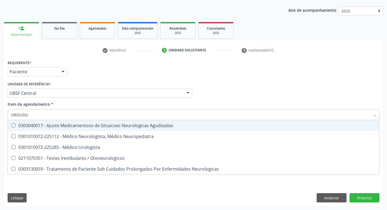
type input "UROLOG"
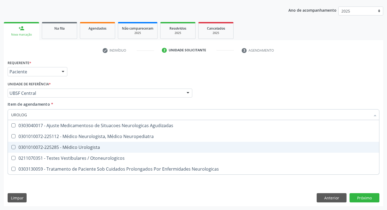
click at [14, 146] on Urologista at bounding box center [13, 147] width 4 height 4
click at [11, 146] on Urologista "checkbox" at bounding box center [10, 147] width 4 height 4
checkbox Urologista "true"
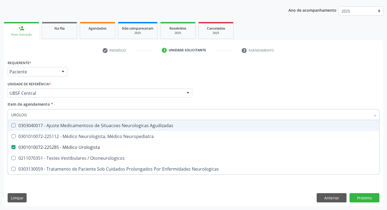
click at [224, 90] on div "Profissional Solicitante Por favor, selecione a Unidade de Atendimento primeiro…" at bounding box center [193, 90] width 375 height 21
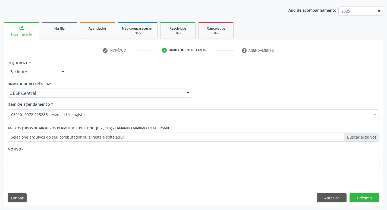
checkbox Urologista "true"
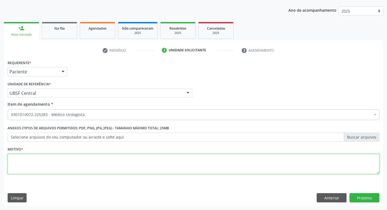
click at [28, 164] on textarea at bounding box center [194, 164] width 372 height 21
type textarea "RETORNO"
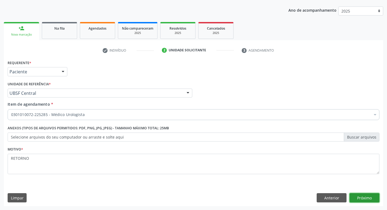
click at [360, 199] on button "Próximo" at bounding box center [365, 197] width 30 height 9
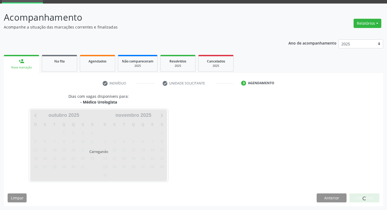
scroll to position [42, 0]
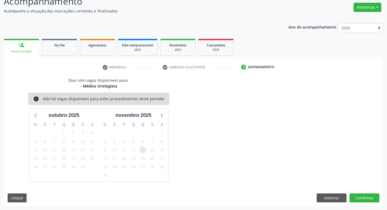
click at [142, 149] on span "13" at bounding box center [143, 150] width 8 height 8
click at [362, 194] on button "Confirmar" at bounding box center [365, 197] width 30 height 9
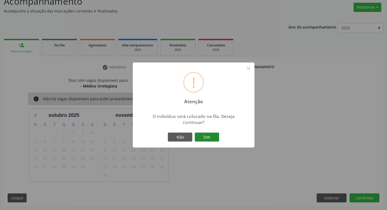
click at [207, 137] on button "Sim" at bounding box center [207, 137] width 24 height 9
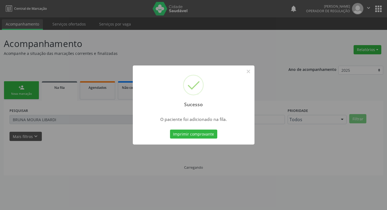
scroll to position [0, 0]
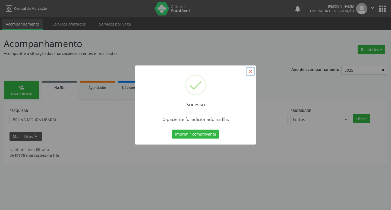
click at [248, 69] on button "×" at bounding box center [250, 71] width 9 height 9
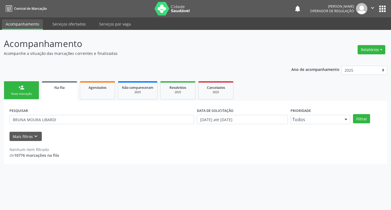
click at [28, 90] on link "person_add Nova marcação" at bounding box center [21, 90] width 35 height 18
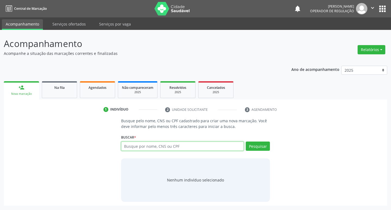
click at [152, 147] on input "text" at bounding box center [182, 145] width 123 height 9
click at [155, 148] on input "text" at bounding box center [182, 145] width 123 height 9
type input "704204280273087"
click at [257, 146] on button "Pesquisar" at bounding box center [258, 145] width 24 height 9
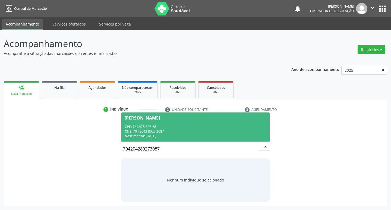
click at [137, 116] on div "[PERSON_NAME]" at bounding box center [142, 118] width 35 height 4
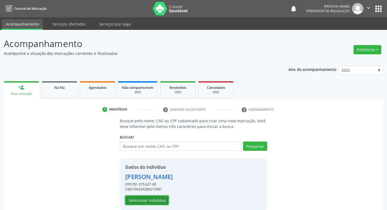
click at [161, 202] on button "Selecionar indivíduo" at bounding box center [146, 200] width 43 height 9
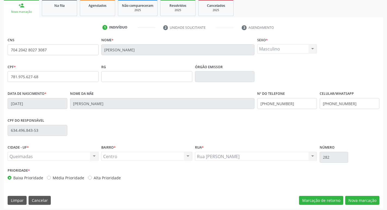
scroll to position [84, 0]
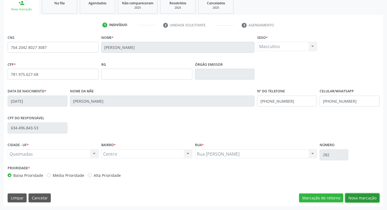
click at [359, 200] on button "Nova marcação" at bounding box center [362, 197] width 34 height 9
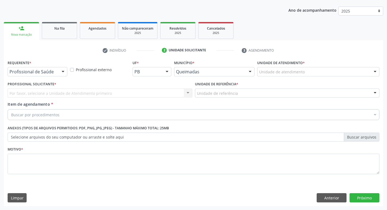
click at [61, 70] on div at bounding box center [63, 71] width 8 height 9
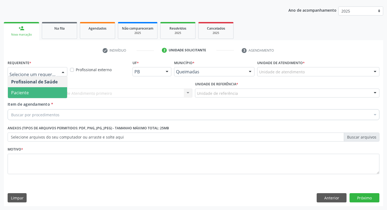
click at [32, 95] on span "Paciente" at bounding box center [37, 92] width 59 height 11
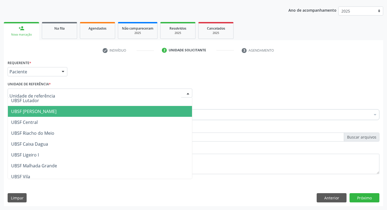
scroll to position [109, 0]
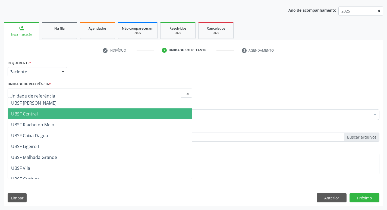
click at [43, 112] on span "UBSF Central" at bounding box center [100, 113] width 184 height 11
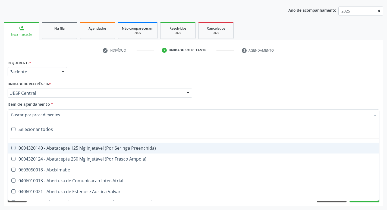
click at [24, 112] on input "Item de agendamento *" at bounding box center [190, 114] width 359 height 11
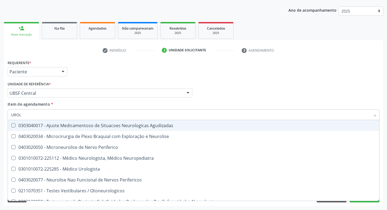
type input "UROLO"
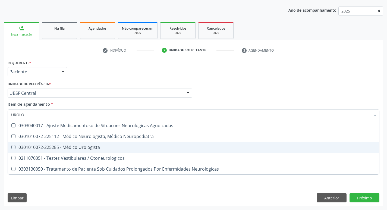
click at [12, 147] on Urologista at bounding box center [13, 147] width 4 height 4
click at [11, 147] on Urologista "checkbox" at bounding box center [10, 147] width 4 height 4
checkbox Urologista "true"
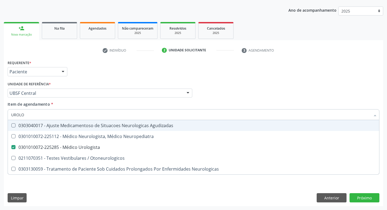
click at [263, 97] on div "Profissional Solicitante Por favor, selecione a Unidade de Atendimento primeiro…" at bounding box center [193, 90] width 375 height 21
checkbox Neuropediatra "true"
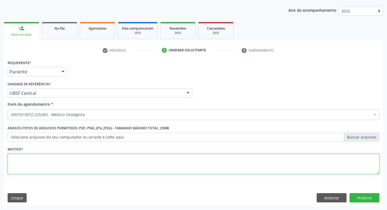
click at [13, 166] on textarea at bounding box center [194, 164] width 372 height 21
type textarea "RETORNO"
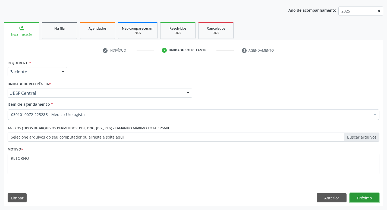
click at [360, 193] on button "Próximo" at bounding box center [365, 197] width 30 height 9
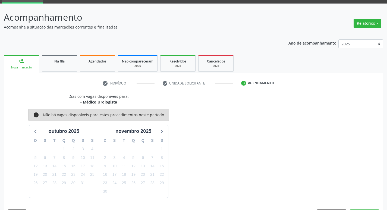
scroll to position [42, 0]
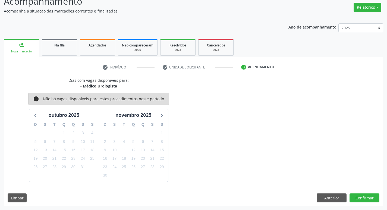
click at [154, 155] on div "21" at bounding box center [153, 158] width 8 height 8
click at [155, 149] on span "14" at bounding box center [153, 150] width 8 height 8
click at [358, 199] on button "Confirmar" at bounding box center [365, 197] width 30 height 9
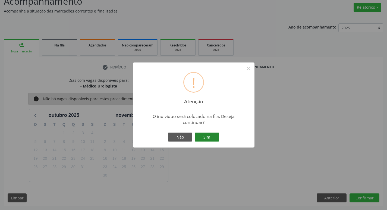
click at [213, 141] on button "Sim" at bounding box center [207, 137] width 24 height 9
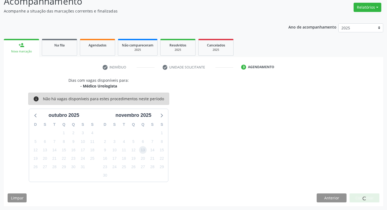
click at [144, 149] on span "13" at bounding box center [143, 150] width 8 height 8
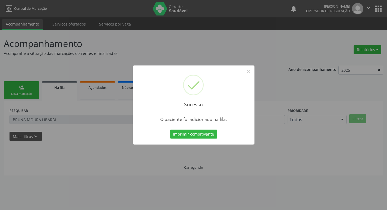
scroll to position [0, 0]
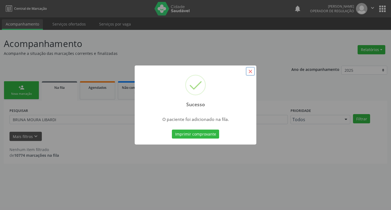
click at [249, 73] on button "×" at bounding box center [250, 71] width 9 height 9
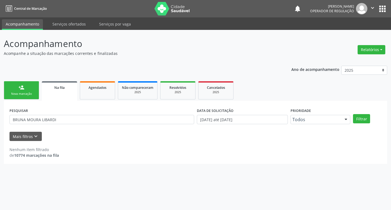
click at [28, 95] on div "Nova marcação" at bounding box center [21, 94] width 27 height 4
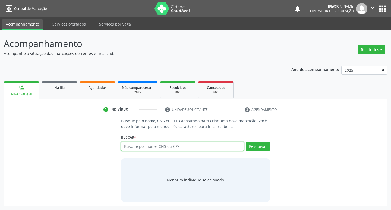
click at [156, 144] on input "text" at bounding box center [182, 145] width 123 height 9
click at [152, 147] on input "text" at bounding box center [182, 145] width 123 height 9
type input "700001530492208"
click at [263, 146] on button "Pesquisar" at bounding box center [258, 145] width 24 height 9
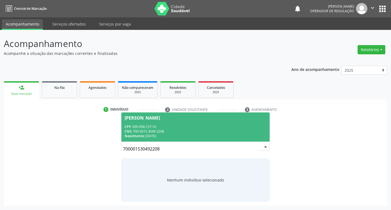
click at [155, 117] on div "[PERSON_NAME]" at bounding box center [142, 118] width 35 height 4
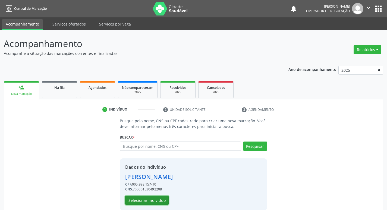
click at [153, 198] on button "Selecionar indivíduo" at bounding box center [146, 200] width 43 height 9
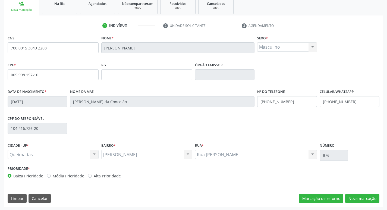
scroll to position [84, 0]
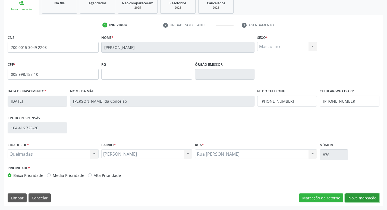
click at [363, 196] on button "Nova marcação" at bounding box center [362, 197] width 34 height 9
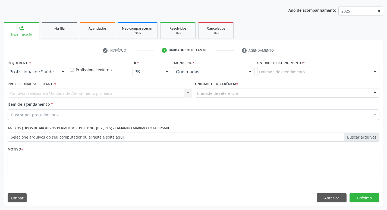
scroll to position [59, 0]
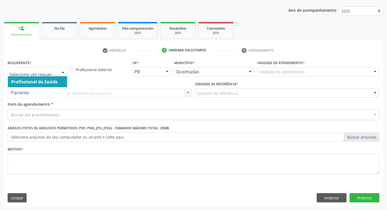
click at [62, 69] on div at bounding box center [63, 71] width 8 height 9
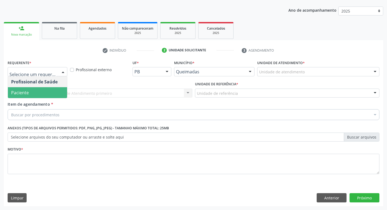
click at [53, 89] on span "Paciente" at bounding box center [37, 92] width 59 height 11
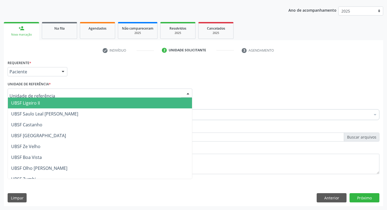
click at [53, 91] on div at bounding box center [100, 93] width 185 height 9
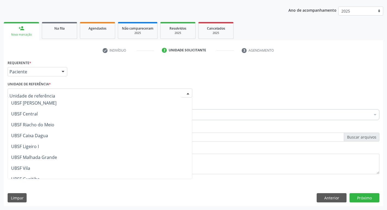
scroll to position [136, 0]
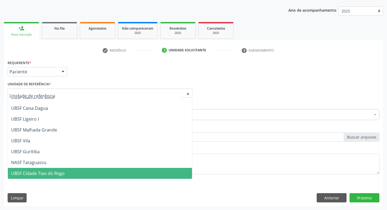
click at [62, 172] on span "UBSF Cidade Tiao do Rego" at bounding box center [38, 173] width 54 height 6
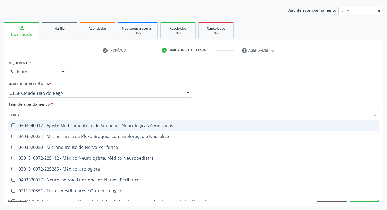
type input "UROLO"
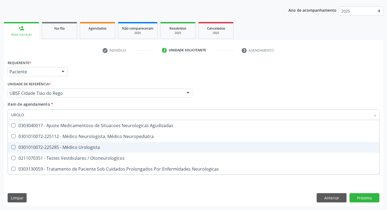
click at [14, 146] on Urologista at bounding box center [13, 147] width 4 height 4
click at [11, 146] on Urologista "checkbox" at bounding box center [10, 147] width 4 height 4
checkbox Urologista "true"
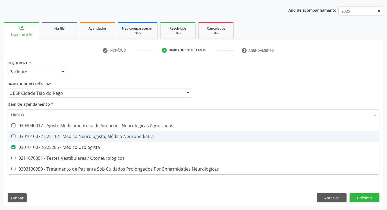
click at [314, 100] on div "Profissional Solicitante Por favor, selecione a Unidade de Atendimento primeiro…" at bounding box center [193, 90] width 375 height 21
checkbox Neuropediatra "true"
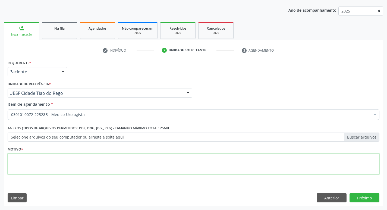
click at [12, 161] on textarea at bounding box center [194, 164] width 372 height 21
click at [32, 163] on textarea at bounding box center [194, 164] width 372 height 21
type textarea "PRIMEIRA CONSULTA"
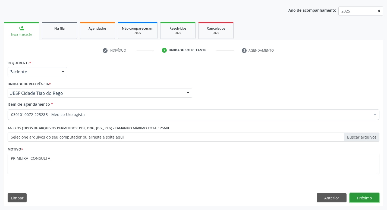
click at [364, 200] on button "Próximo" at bounding box center [365, 197] width 30 height 9
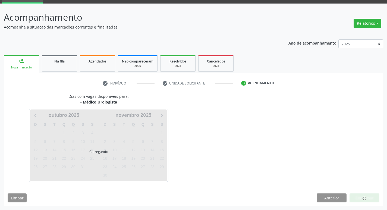
scroll to position [42, 0]
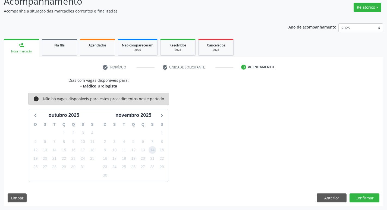
click at [149, 151] on span "14" at bounding box center [153, 150] width 8 height 8
click at [373, 197] on button "Confirmar" at bounding box center [365, 197] width 30 height 9
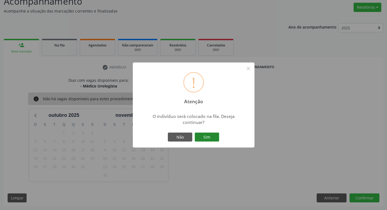
click at [207, 138] on button "Sim" at bounding box center [207, 137] width 24 height 9
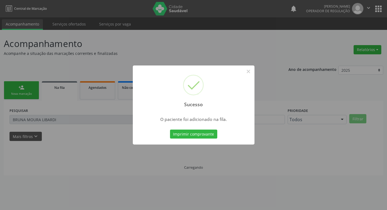
scroll to position [0, 0]
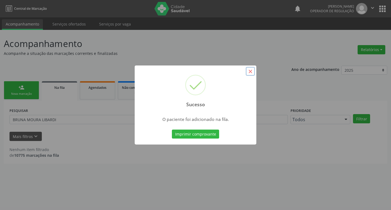
click at [251, 71] on button "×" at bounding box center [250, 71] width 9 height 9
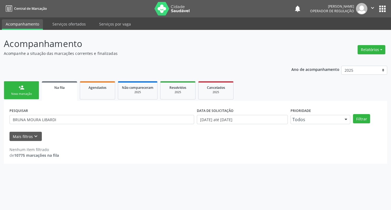
click at [14, 84] on link "person_add Nova marcação" at bounding box center [21, 90] width 35 height 18
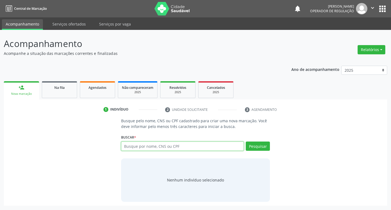
click at [162, 147] on input "text" at bounding box center [182, 145] width 123 height 9
type input "709003860885314"
click at [255, 144] on button "Pesquisar" at bounding box center [258, 145] width 24 height 9
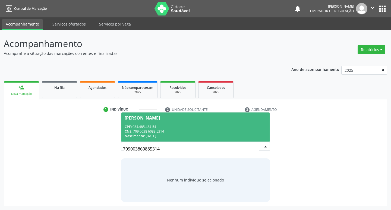
click at [154, 112] on span "[PERSON_NAME] CPF: 034.485.434-54 CNS: 709 0038 6088 5314 Nascimento: [DATE]" at bounding box center [195, 126] width 149 height 29
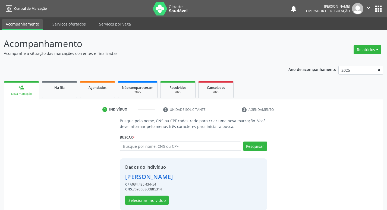
click at [146, 174] on div "[PERSON_NAME]" at bounding box center [149, 176] width 48 height 9
click at [155, 200] on button "Selecionar indivíduo" at bounding box center [146, 200] width 43 height 9
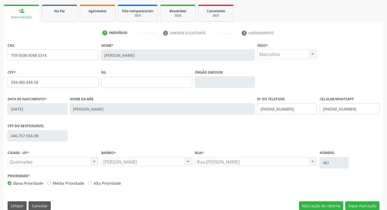
scroll to position [84, 0]
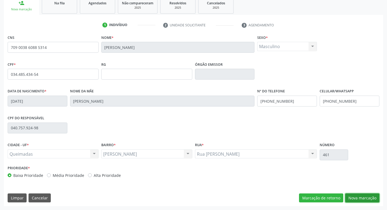
click at [364, 197] on button "Nova marcação" at bounding box center [362, 197] width 34 height 9
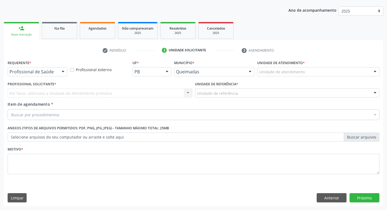
scroll to position [59, 0]
click at [64, 73] on div at bounding box center [63, 71] width 8 height 9
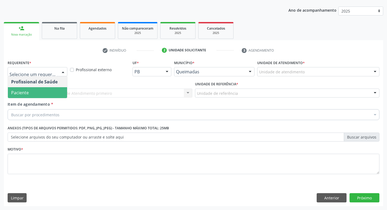
click at [53, 89] on span "Paciente" at bounding box center [37, 92] width 59 height 11
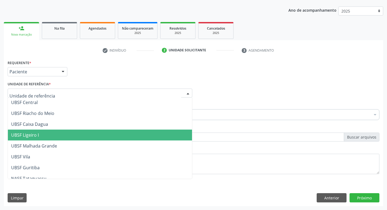
scroll to position [136, 0]
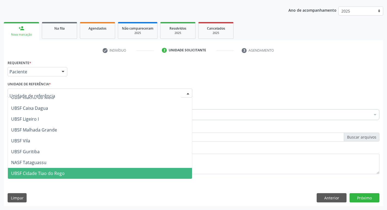
click at [40, 173] on span "UBSF Cidade Tiao do Rego" at bounding box center [38, 173] width 54 height 6
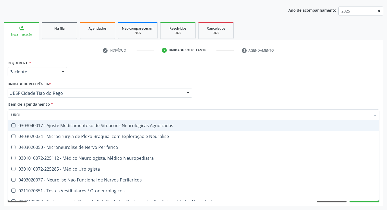
type input "UROLO"
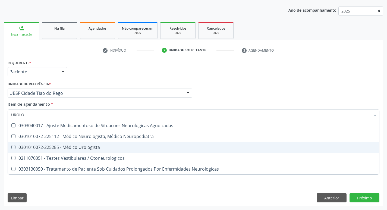
click at [15, 148] on Urologista at bounding box center [13, 147] width 4 height 4
click at [11, 148] on Urologista "checkbox" at bounding box center [10, 147] width 4 height 4
checkbox Urologista "true"
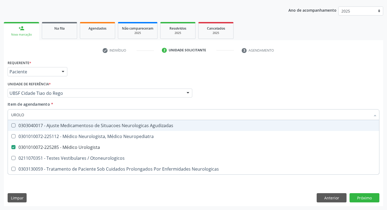
click at [235, 88] on div "Profissional Solicitante Por favor, selecione a Unidade de Atendimento primeiro…" at bounding box center [193, 90] width 375 height 21
checkbox Neuropediatra "true"
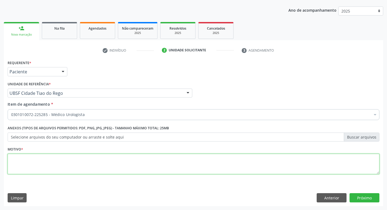
click at [32, 158] on textarea at bounding box center [194, 164] width 372 height 21
type textarea "CONSULTA"
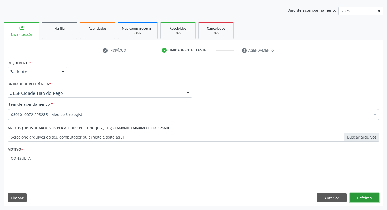
click at [358, 197] on button "Próximo" at bounding box center [365, 197] width 30 height 9
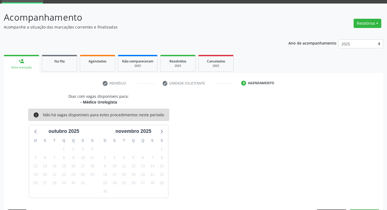
scroll to position [42, 0]
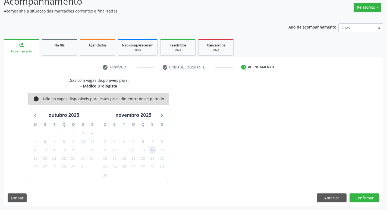
click at [155, 148] on span "14" at bounding box center [153, 150] width 8 height 8
click at [369, 199] on button "Confirmar" at bounding box center [365, 197] width 30 height 9
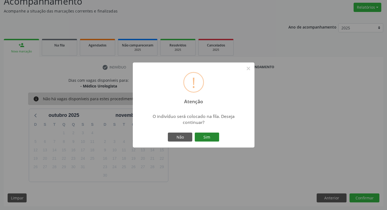
click at [209, 137] on button "Sim" at bounding box center [207, 137] width 24 height 9
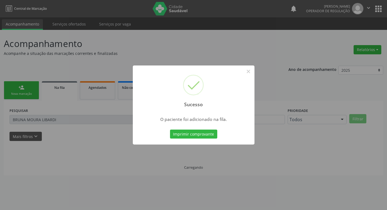
scroll to position [0, 0]
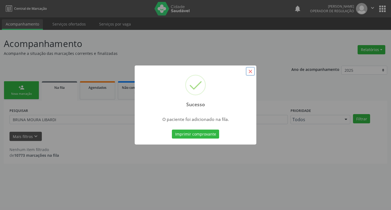
click at [253, 70] on button "×" at bounding box center [250, 71] width 9 height 9
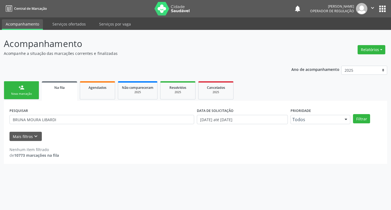
click at [19, 88] on div "person_add" at bounding box center [21, 87] width 6 height 6
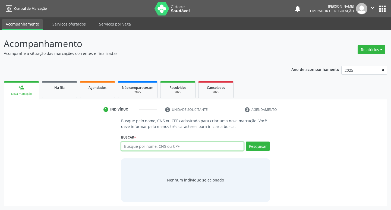
click at [142, 148] on input "text" at bounding box center [182, 145] width 123 height 9
type input "704500383438414"
click at [263, 147] on button "Pesquisar" at bounding box center [258, 145] width 24 height 9
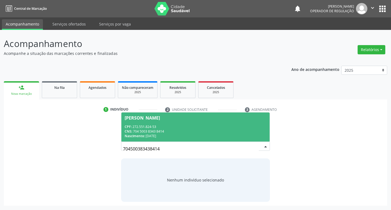
click at [140, 120] on div "[PERSON_NAME]" at bounding box center [142, 118] width 35 height 4
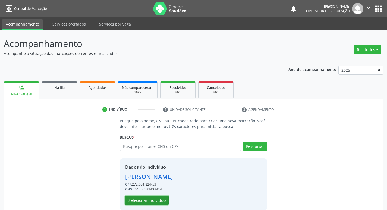
click at [152, 196] on button "Selecionar indivíduo" at bounding box center [146, 200] width 43 height 9
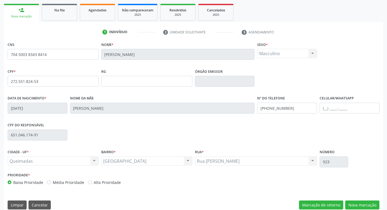
scroll to position [84, 0]
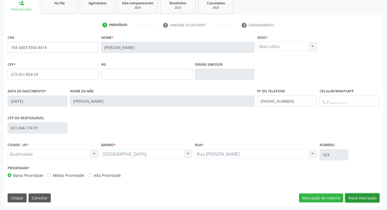
click at [359, 197] on button "Nova marcação" at bounding box center [362, 197] width 34 height 9
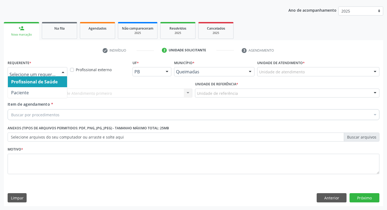
drag, startPoint x: 61, startPoint y: 72, endPoint x: 61, endPoint y: 75, distance: 3.3
click at [62, 72] on div at bounding box center [63, 71] width 8 height 9
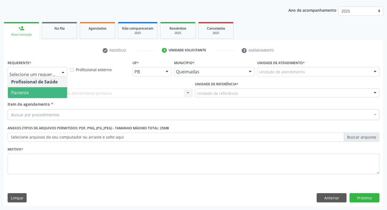
drag, startPoint x: 31, startPoint y: 96, endPoint x: 34, endPoint y: 97, distance: 3.6
click at [34, 97] on span "Paciente" at bounding box center [37, 92] width 59 height 11
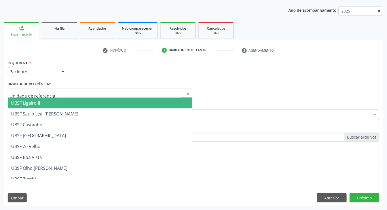
click at [52, 92] on div at bounding box center [100, 93] width 185 height 9
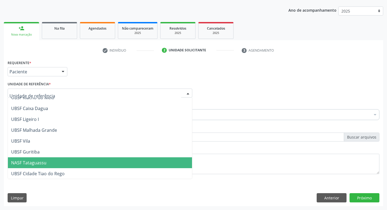
scroll to position [136, 0]
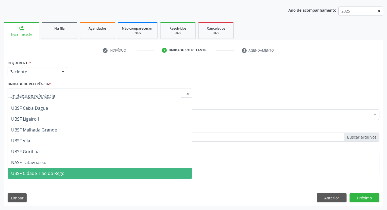
click at [54, 173] on span "UBSF Cidade Tiao do Rego" at bounding box center [38, 173] width 54 height 6
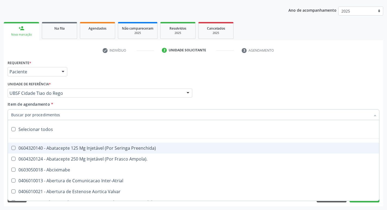
click at [31, 112] on input "Item de agendamento *" at bounding box center [190, 114] width 359 height 11
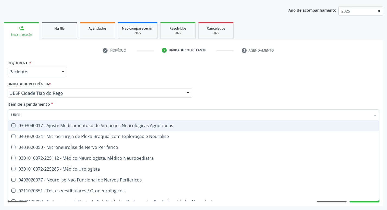
type input "UROLO"
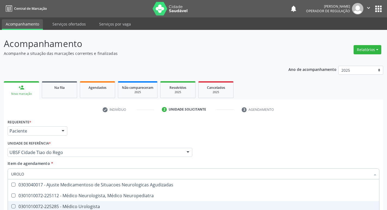
scroll to position [59, 0]
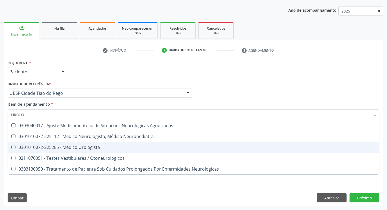
click at [13, 147] on Urologista at bounding box center [13, 147] width 4 height 4
click at [11, 147] on Urologista "checkbox" at bounding box center [10, 147] width 4 height 4
checkbox Urologista "true"
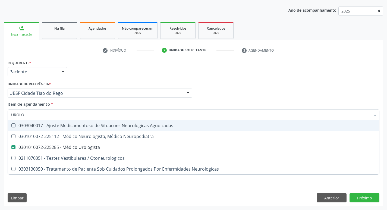
click at [246, 96] on div "Profissional Solicitante Por favor, selecione a Unidade de Atendimento primeiro…" at bounding box center [193, 90] width 375 height 21
checkbox Neuropediatra "true"
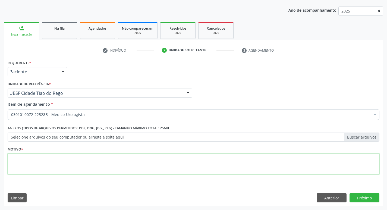
click at [18, 165] on textarea at bounding box center [194, 164] width 372 height 21
type textarea "CONSULTA"
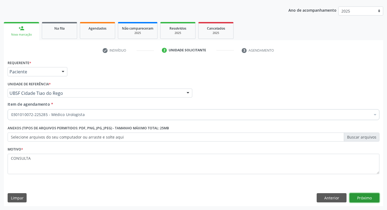
click at [370, 201] on button "Próximo" at bounding box center [365, 197] width 30 height 9
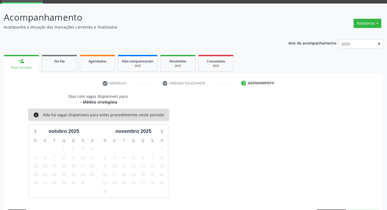
scroll to position [42, 0]
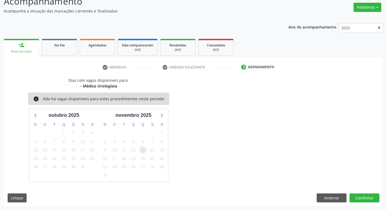
click at [145, 149] on span "13" at bounding box center [143, 150] width 8 height 8
click at [368, 195] on button "Confirmar" at bounding box center [365, 197] width 30 height 9
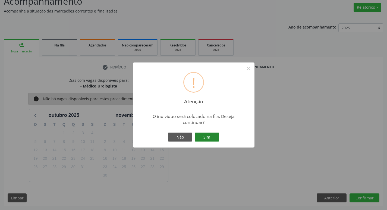
click at [202, 138] on button "Sim" at bounding box center [207, 137] width 24 height 9
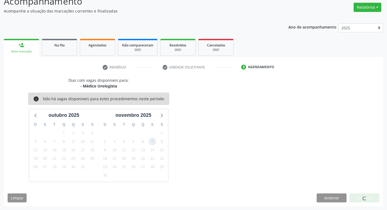
click at [151, 139] on span "7" at bounding box center [153, 142] width 8 height 8
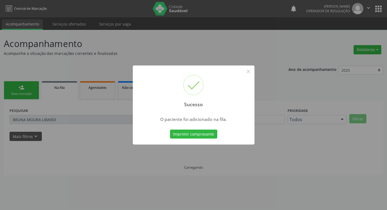
scroll to position [0, 0]
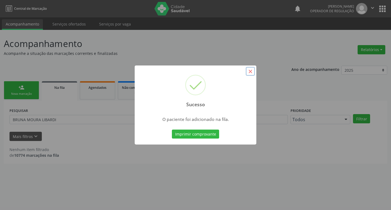
click at [248, 73] on button "×" at bounding box center [250, 71] width 9 height 9
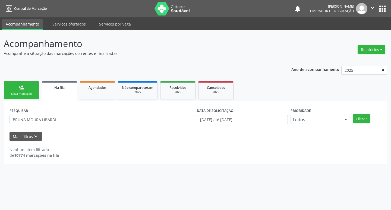
click at [26, 91] on link "person_add Nova marcação" at bounding box center [21, 90] width 35 height 18
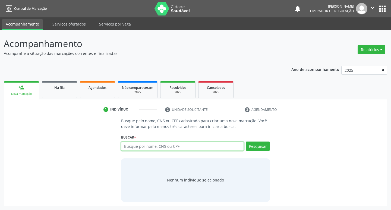
click at [145, 150] on input "text" at bounding box center [182, 145] width 123 height 9
type input "700705956748980"
click at [264, 147] on button "Pesquisar" at bounding box center [258, 145] width 24 height 9
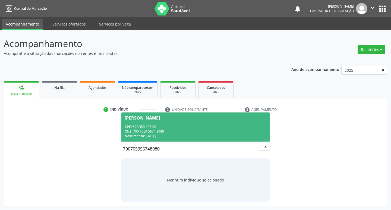
click at [191, 115] on span "Carlos Antônio de Macedo Tavares CPF: 592.350.207-00 CNS: 700 7059 5674 8980 Na…" at bounding box center [195, 126] width 149 height 29
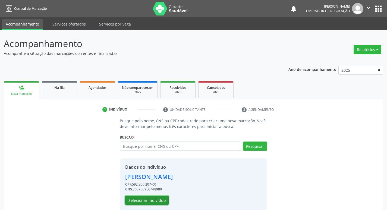
click at [158, 200] on button "Selecionar indivíduo" at bounding box center [146, 200] width 43 height 9
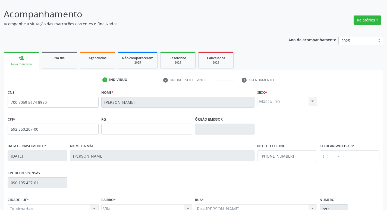
scroll to position [84, 0]
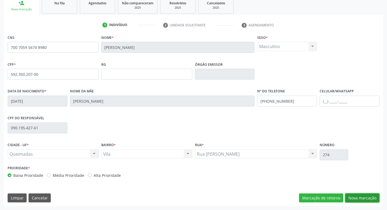
click at [364, 198] on button "Nova marcação" at bounding box center [362, 197] width 34 height 9
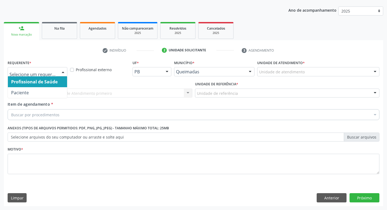
click at [64, 70] on div at bounding box center [63, 71] width 8 height 9
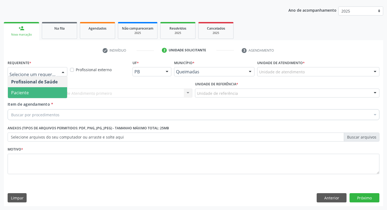
click at [50, 91] on span "Paciente" at bounding box center [37, 92] width 59 height 11
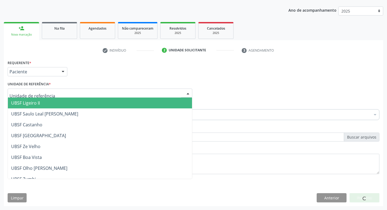
click at [50, 91] on div at bounding box center [100, 93] width 185 height 9
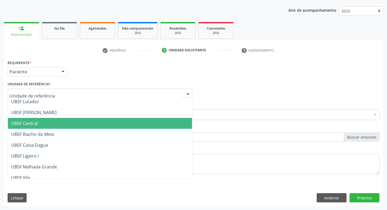
scroll to position [109, 0]
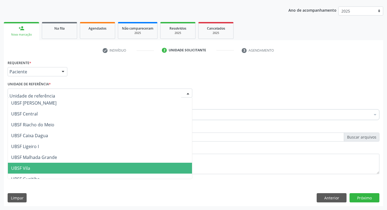
click at [40, 168] on span "UBSF Vila" at bounding box center [100, 168] width 184 height 11
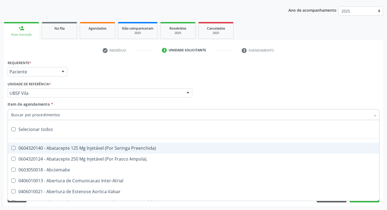
click at [39, 111] on div at bounding box center [194, 114] width 372 height 11
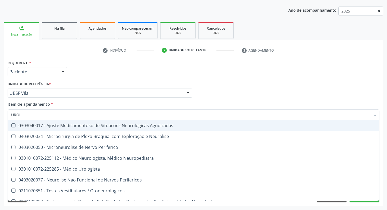
type input "UROLO"
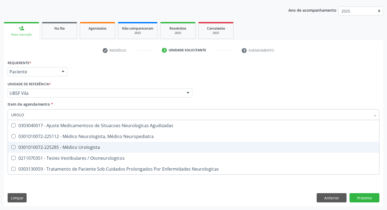
click at [12, 147] on Urologista at bounding box center [13, 147] width 4 height 4
click at [11, 147] on Urologista "checkbox" at bounding box center [10, 147] width 4 height 4
checkbox Urologista "true"
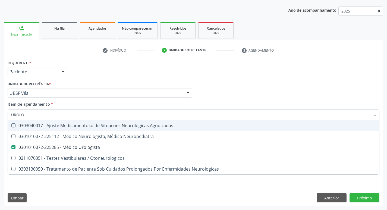
click at [262, 102] on div "Item de agendamento * UROLO Desfazer seleção 0303040017 - Ajuste Medicamentoso …" at bounding box center [194, 109] width 372 height 17
checkbox Neuropediatra "true"
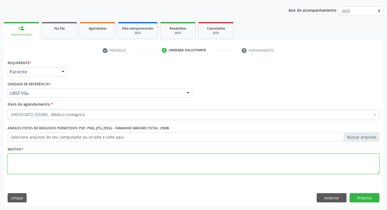
click at [14, 155] on textarea at bounding box center [194, 164] width 372 height 21
type textarea "RETORNO"
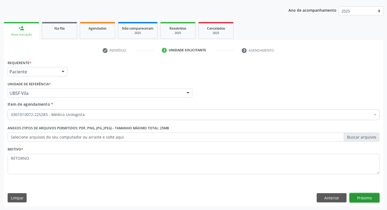
click at [368, 199] on button "Próximo" at bounding box center [365, 197] width 30 height 9
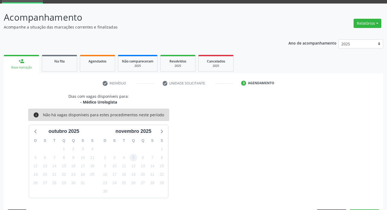
scroll to position [42, 0]
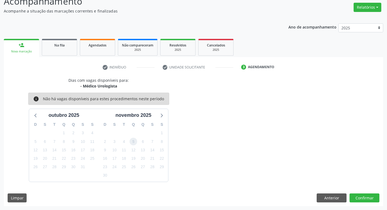
click at [131, 143] on span "5" at bounding box center [134, 142] width 8 height 8
click at [370, 199] on button "Confirmar" at bounding box center [365, 197] width 30 height 9
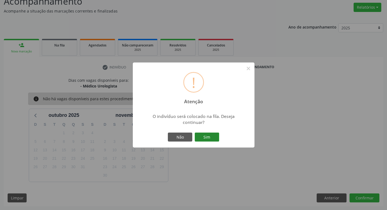
click at [203, 136] on button "Sim" at bounding box center [207, 137] width 24 height 9
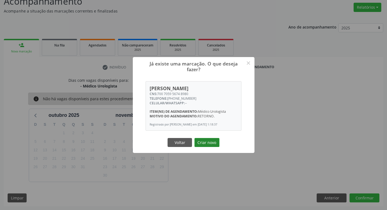
click at [212, 146] on button "Criar novo" at bounding box center [206, 142] width 25 height 9
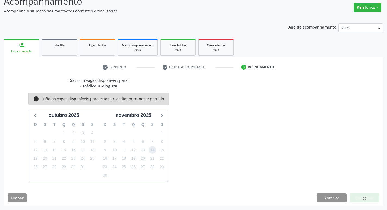
click at [152, 150] on span "14" at bounding box center [153, 150] width 8 height 8
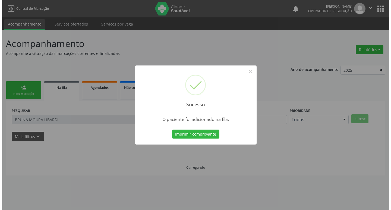
scroll to position [0, 0]
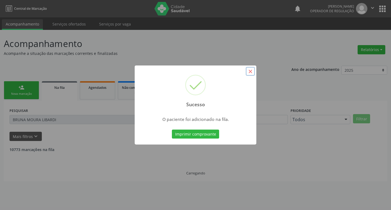
click at [250, 70] on button "×" at bounding box center [250, 71] width 9 height 9
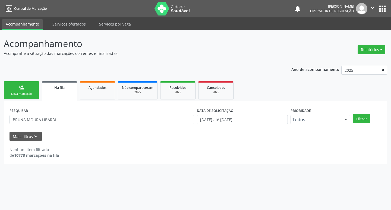
click at [32, 95] on div "Nova marcação" at bounding box center [21, 94] width 27 height 4
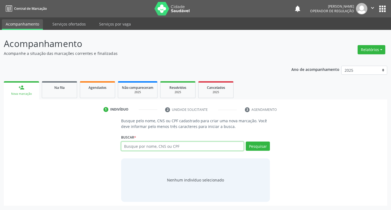
click at [141, 147] on input "text" at bounding box center [182, 145] width 123 height 9
